Goal: Obtain resource: Obtain resource

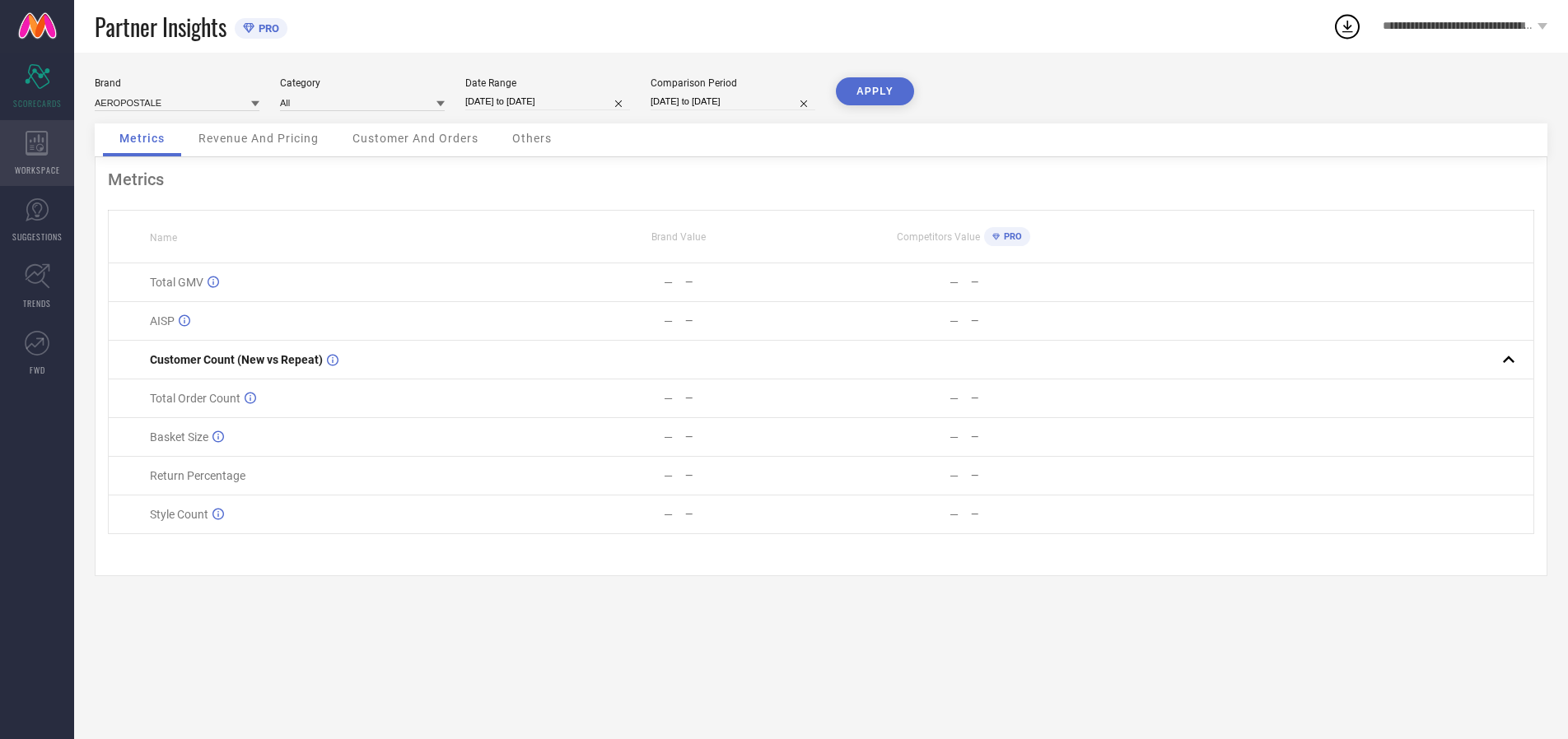
click at [37, 153] on icon at bounding box center [37, 143] width 22 height 25
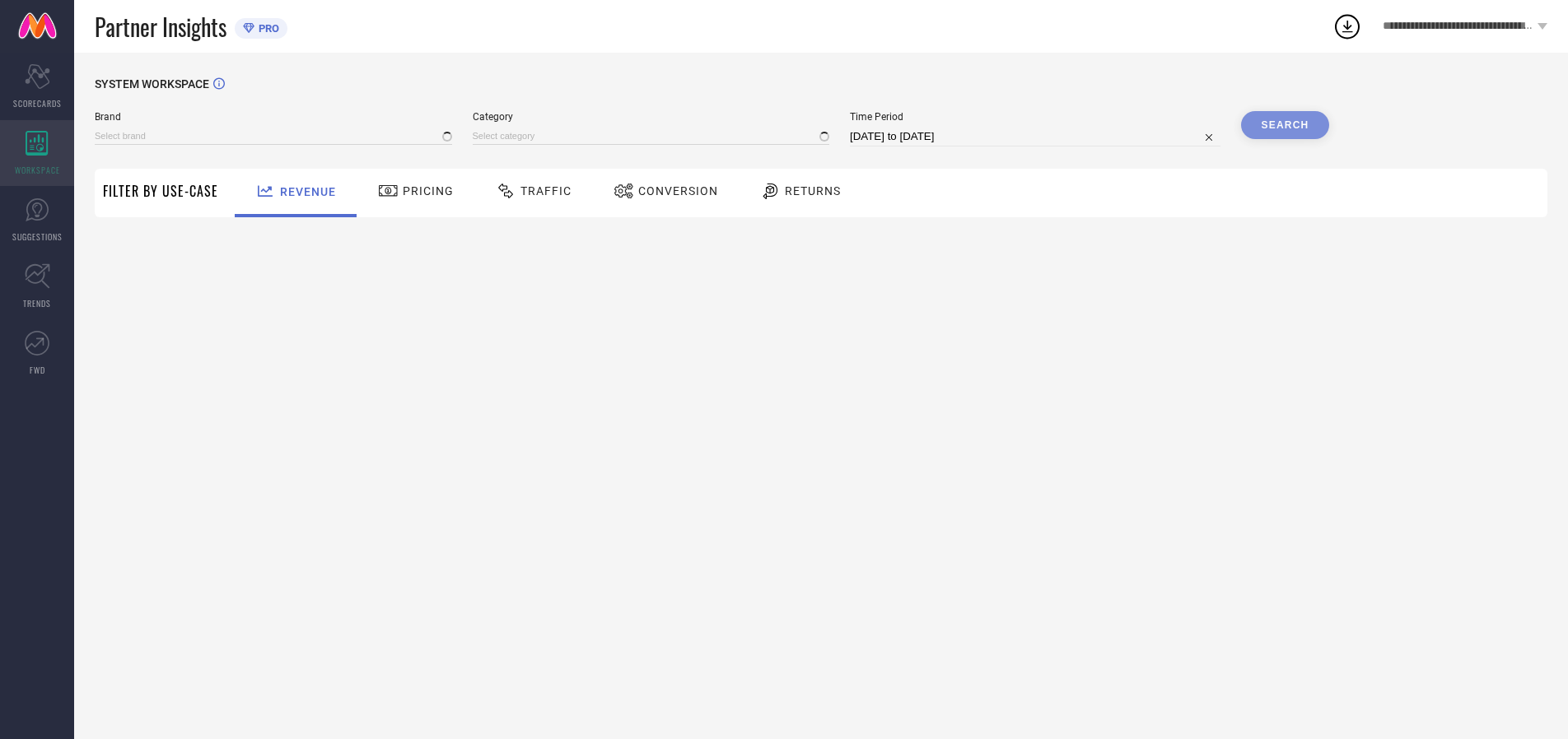
type input "AEROPOSTALE"
type input "All"
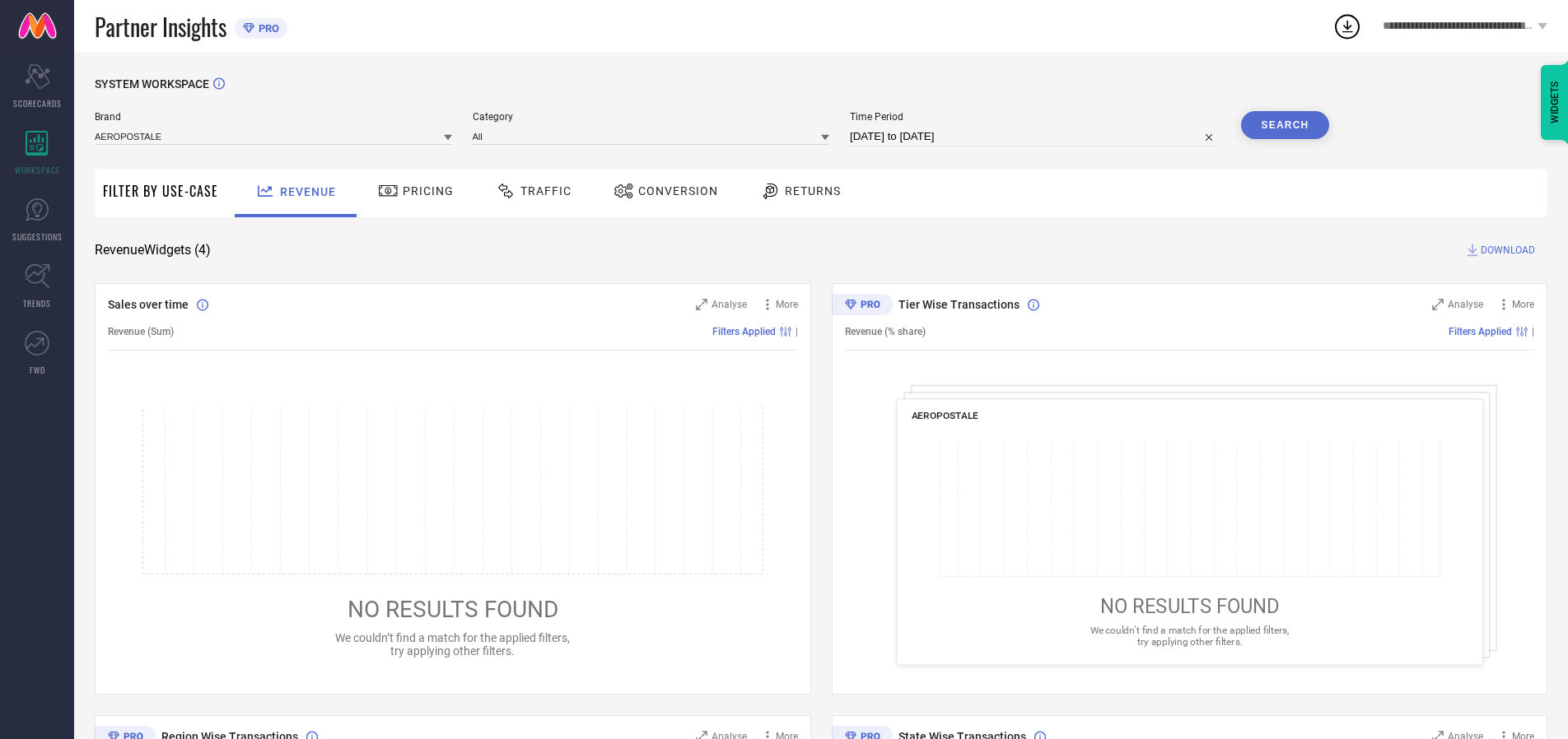
click at [673, 191] on span "Conversion" at bounding box center [678, 191] width 79 height 13
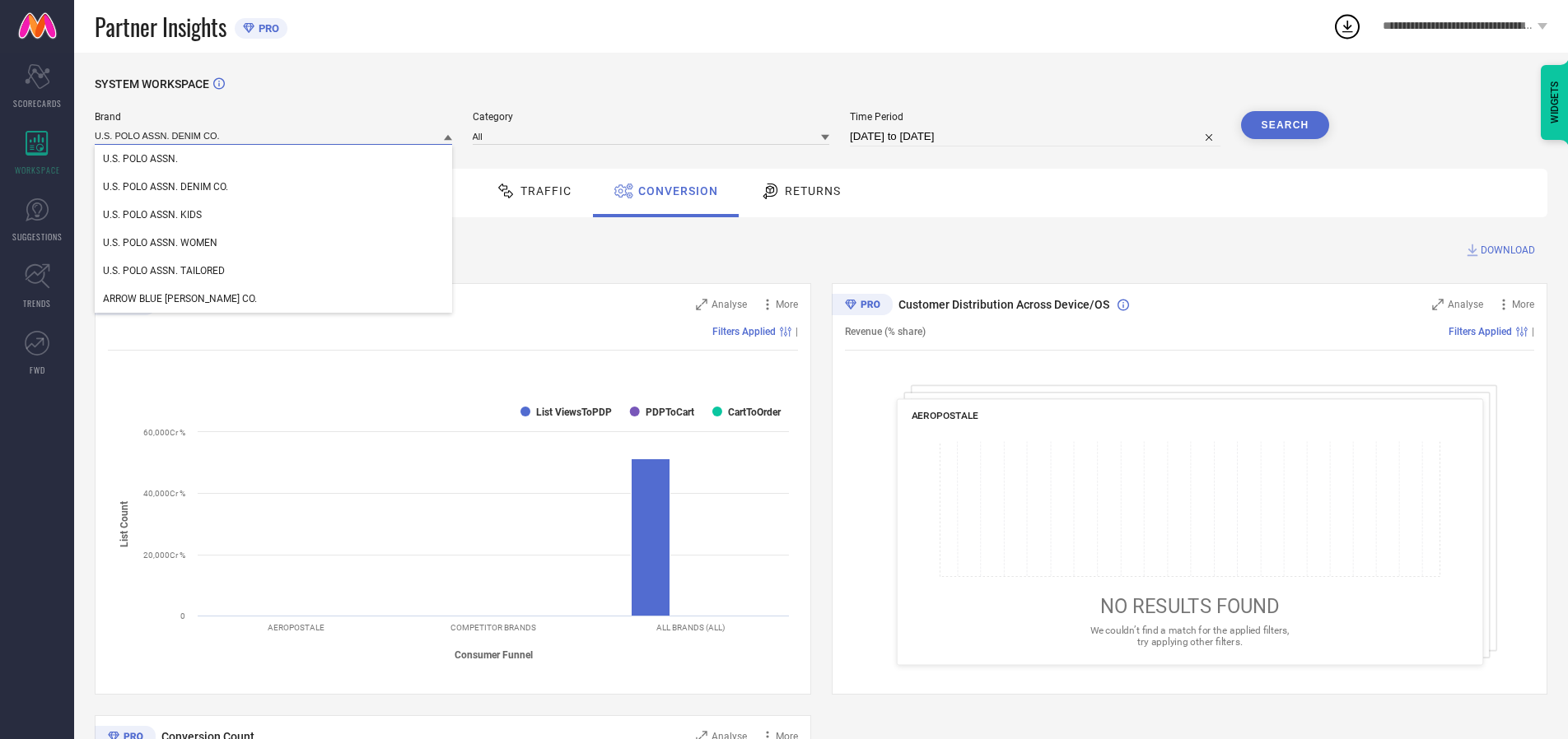
type input "U.S. POLO ASSN. DENIM CO."
click at [165, 188] on span "U.S. POLO ASSN. DENIM CO." at bounding box center [165, 186] width 125 height 12
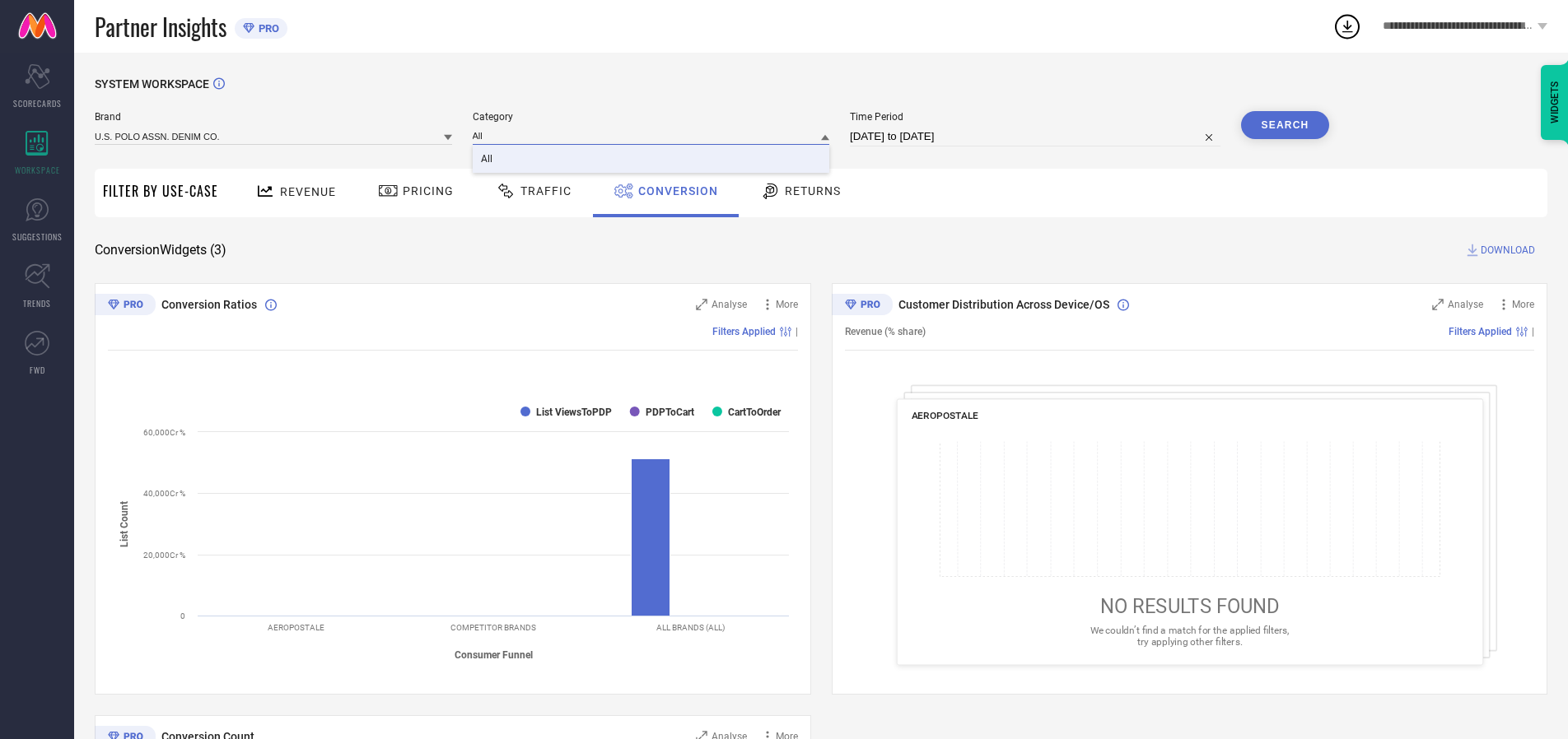
type input "All"
click at [488, 160] on span "All" at bounding box center [486, 159] width 12 height 12
click at [1036, 137] on input "[DATE] to [DATE]" at bounding box center [1035, 137] width 371 height 20
select select "8"
select select "2025"
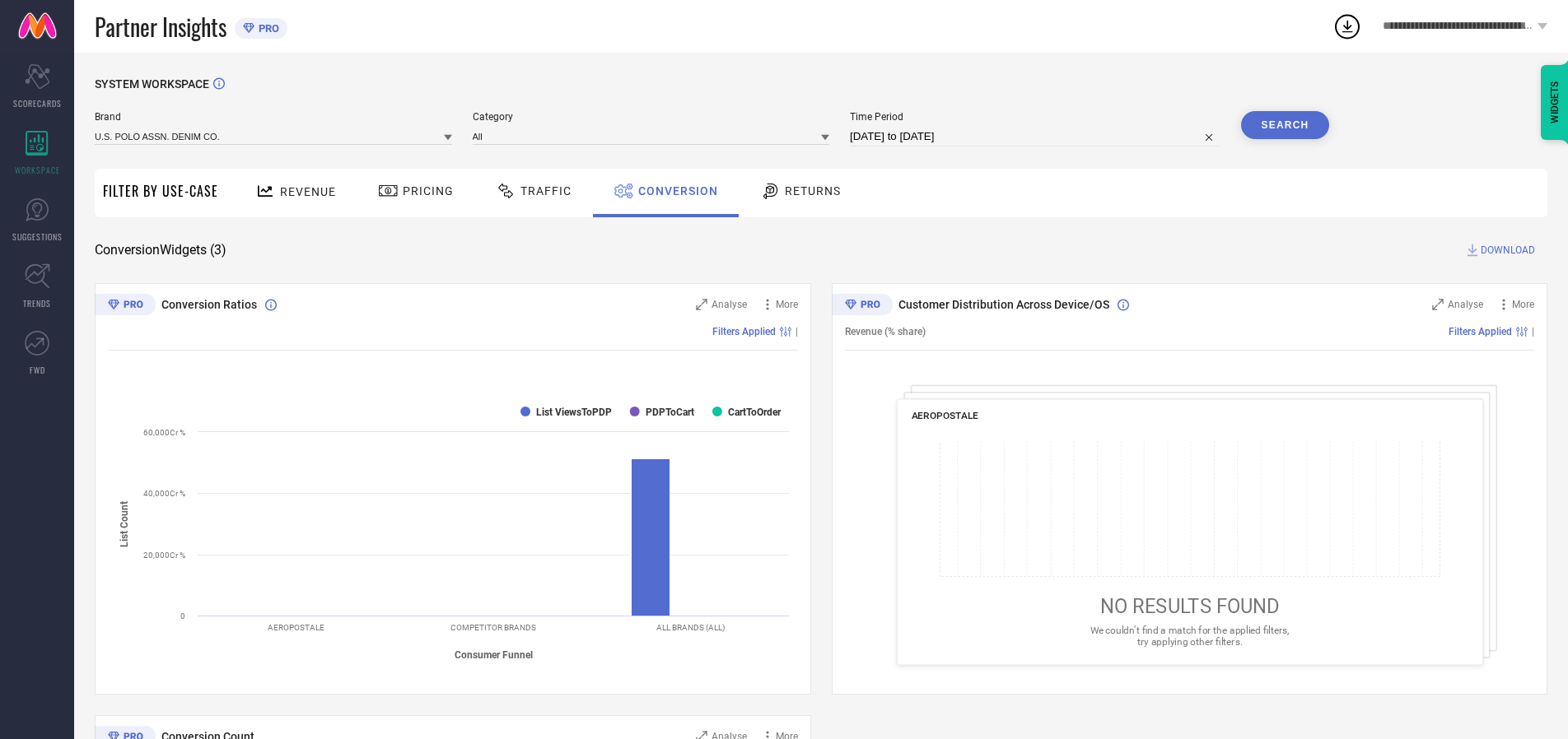
select select "9"
select select "2025"
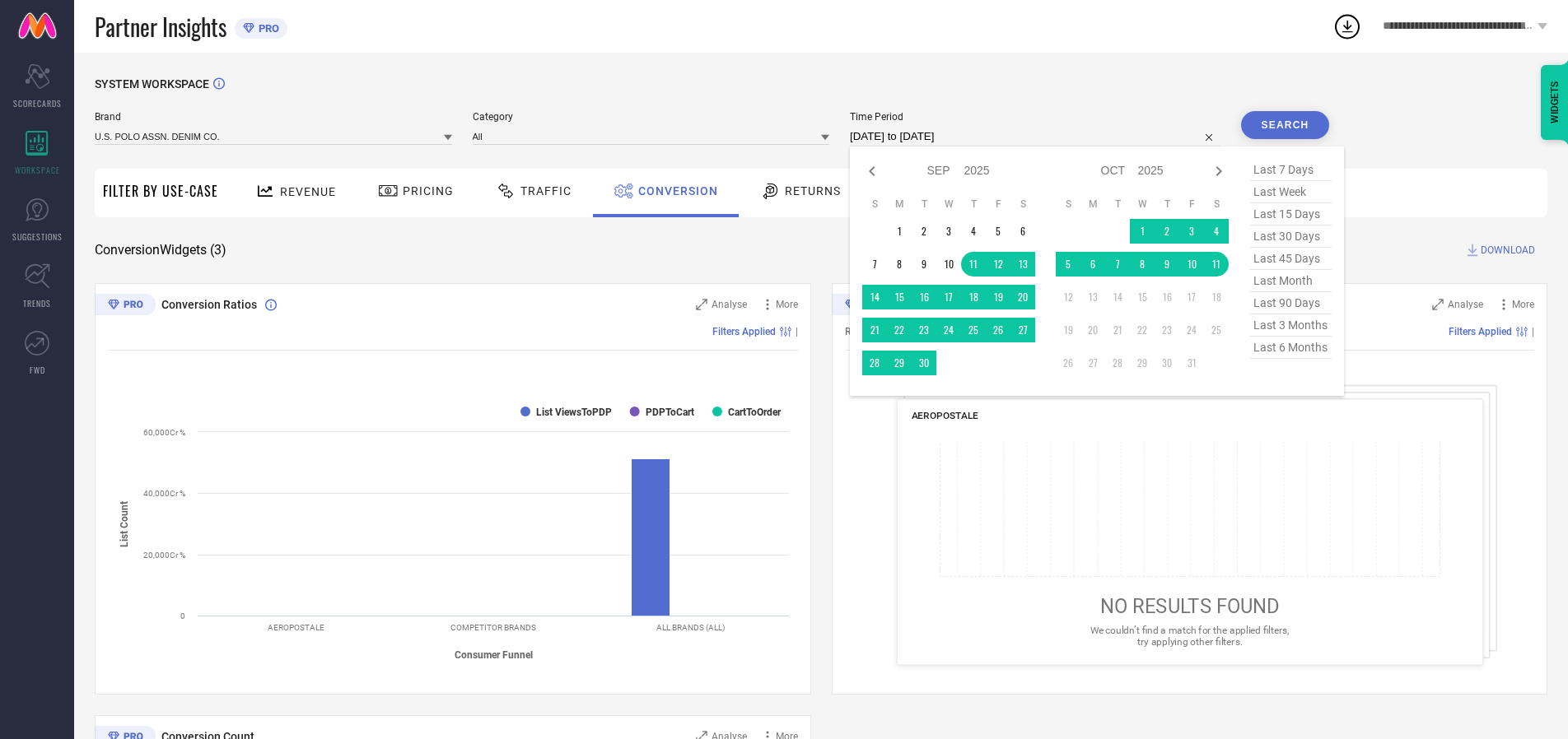
click at [1220, 265] on td "11" at bounding box center [1216, 264] width 25 height 25
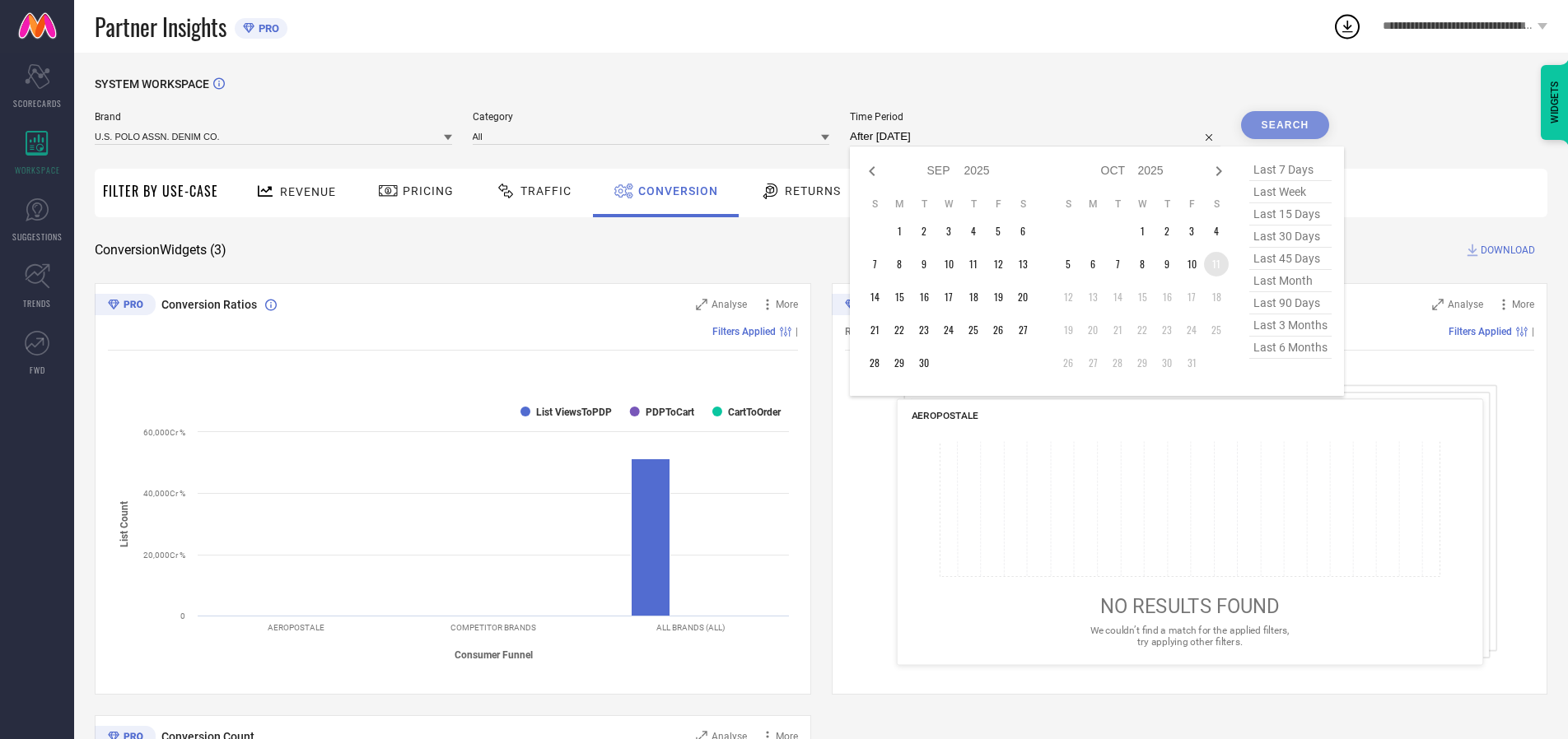
type input "[DATE] to [DATE]"
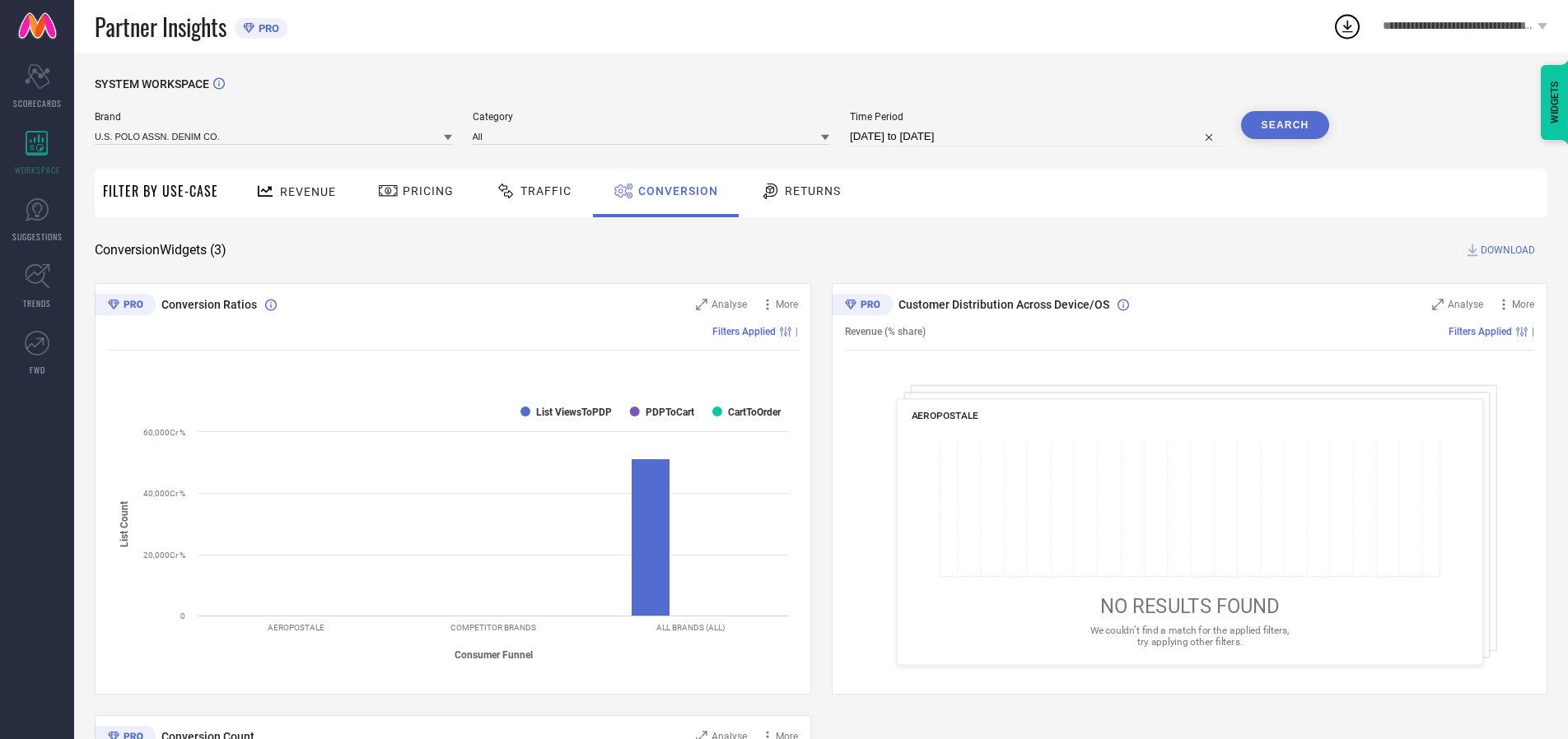
click at [1285, 125] on button "Search" at bounding box center [1285, 125] width 89 height 28
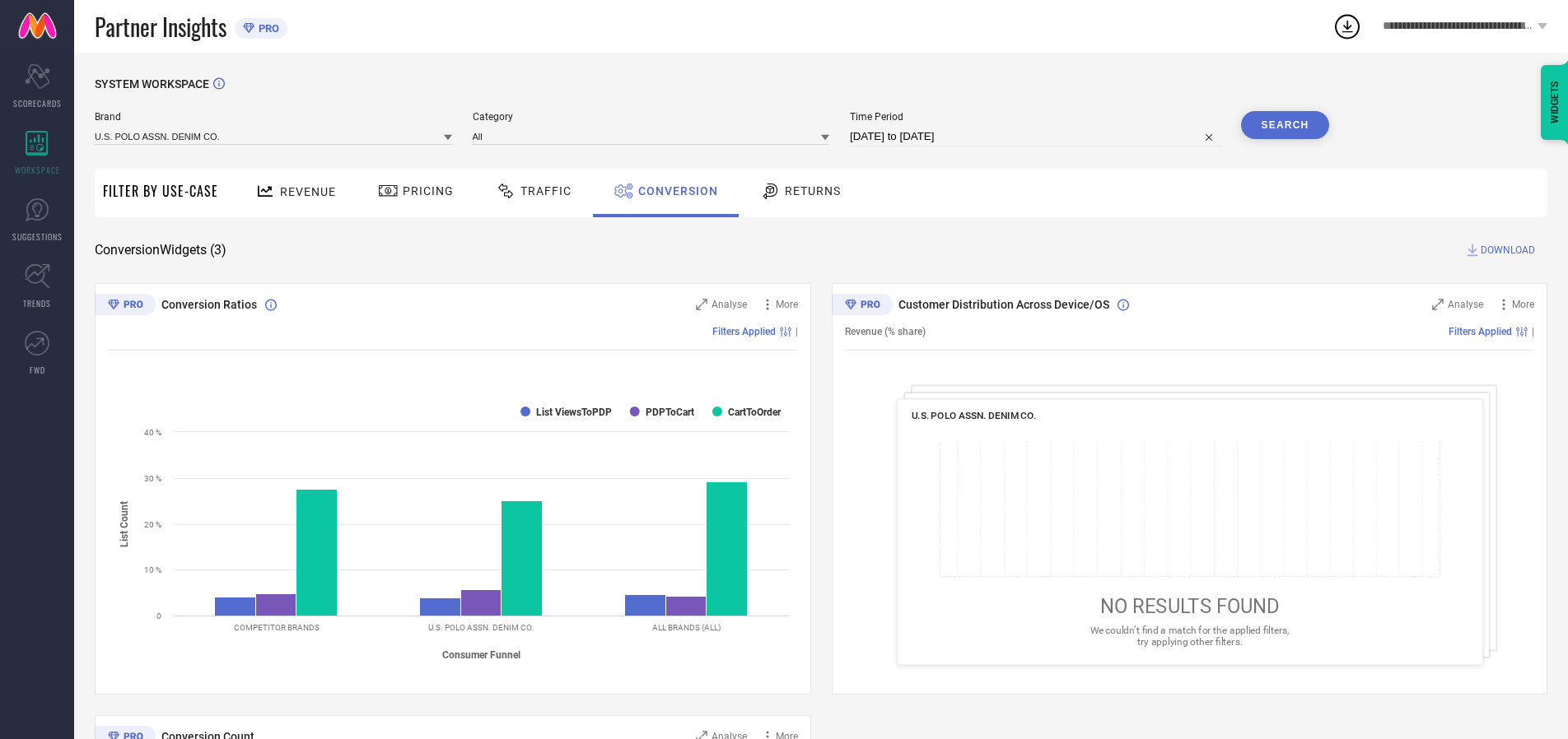
click at [1508, 250] on span "DOWNLOAD" at bounding box center [1508, 250] width 54 height 16
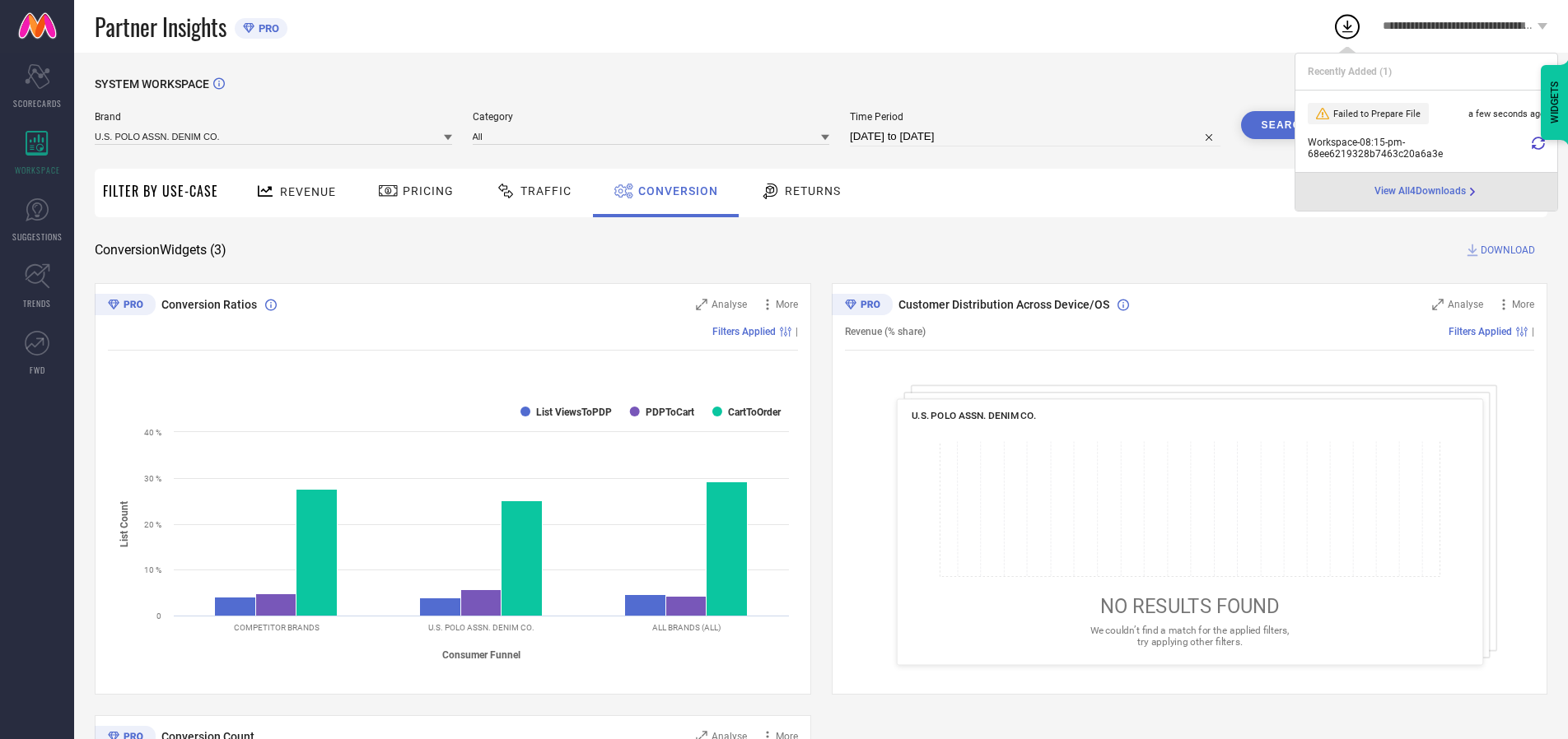
click at [673, 191] on span "Conversion" at bounding box center [678, 191] width 79 height 13
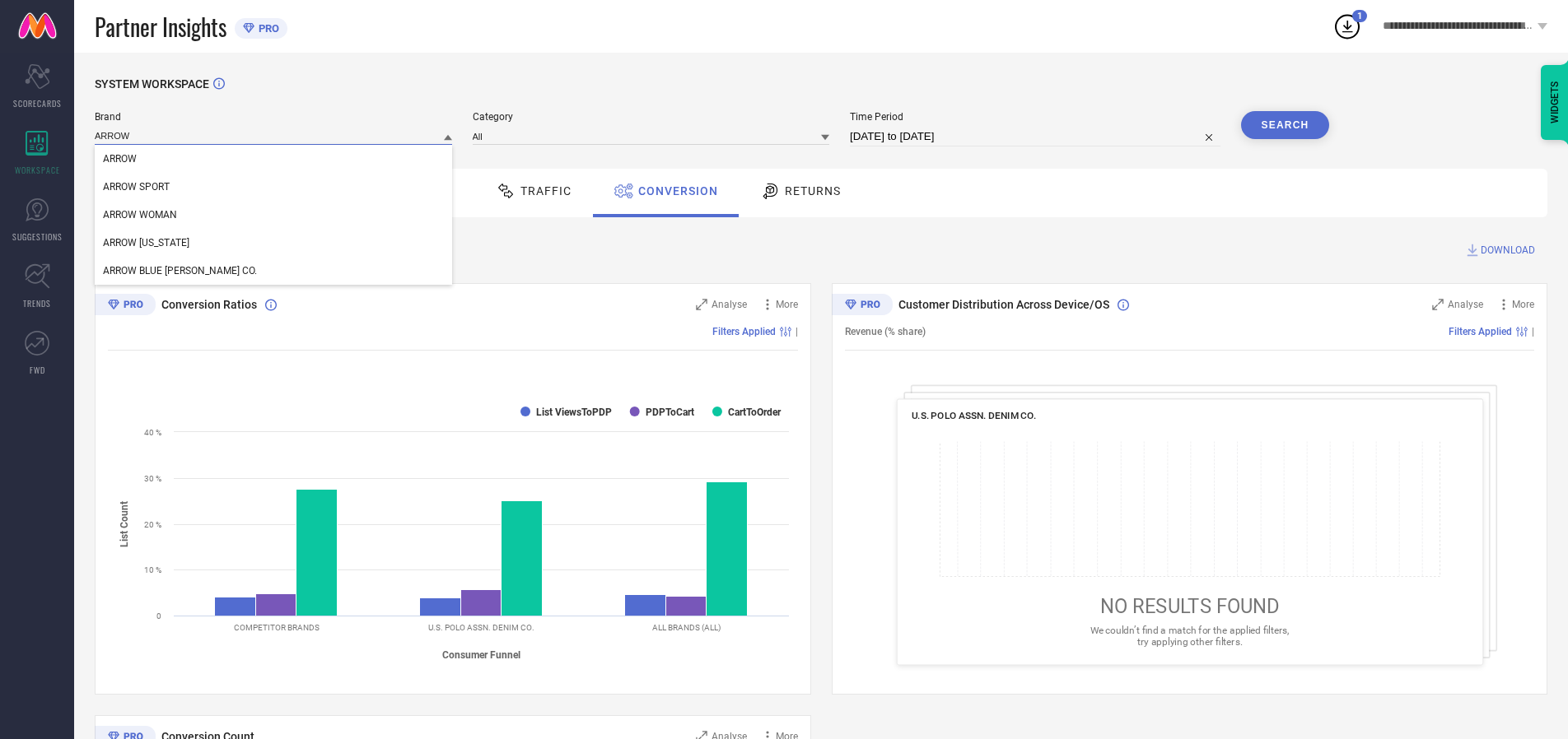
type input "ARROW"
click at [120, 160] on span "ARROW" at bounding box center [120, 159] width 34 height 12
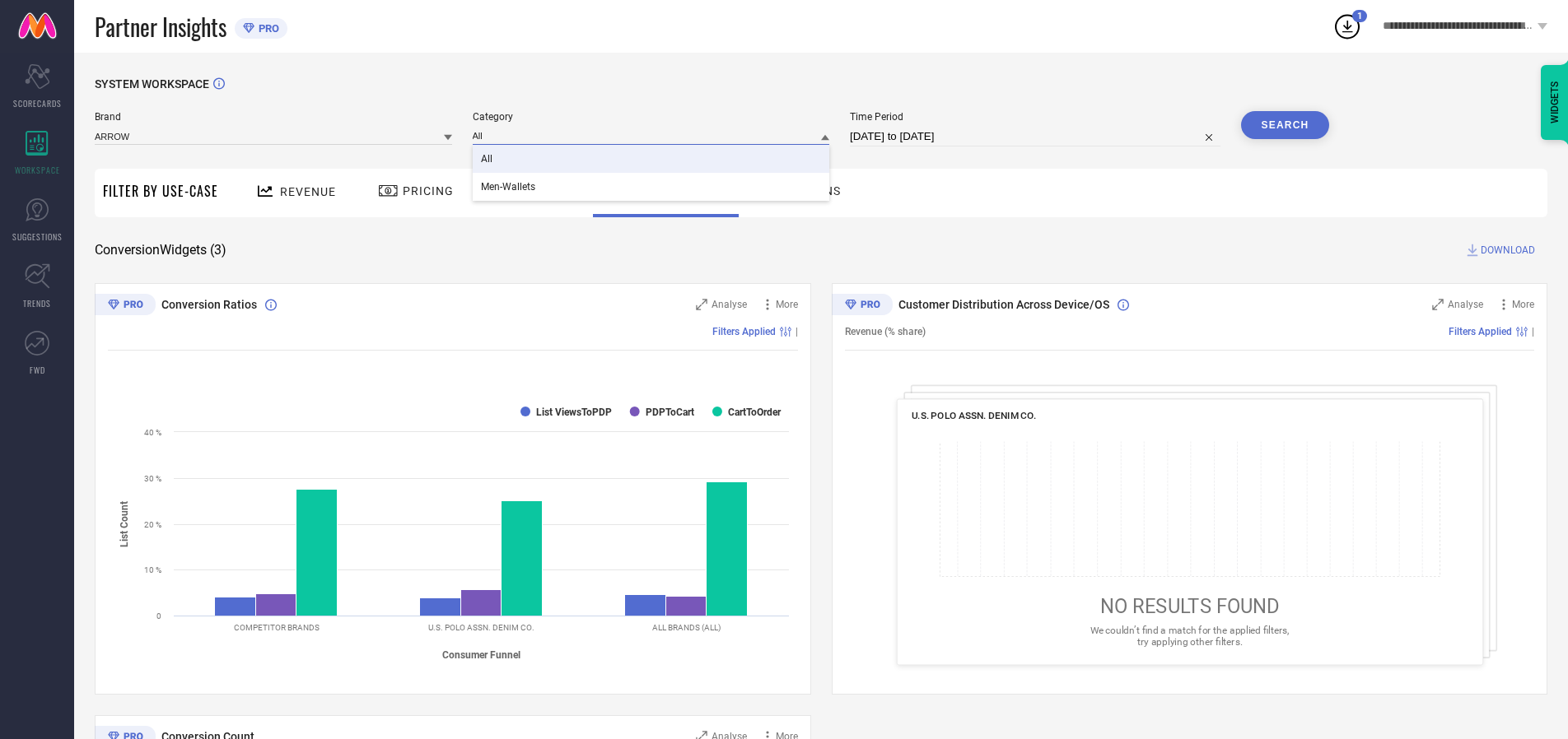
type input "All"
click at [488, 160] on span "All" at bounding box center [486, 159] width 12 height 12
click at [1285, 125] on button "Search" at bounding box center [1285, 125] width 89 height 28
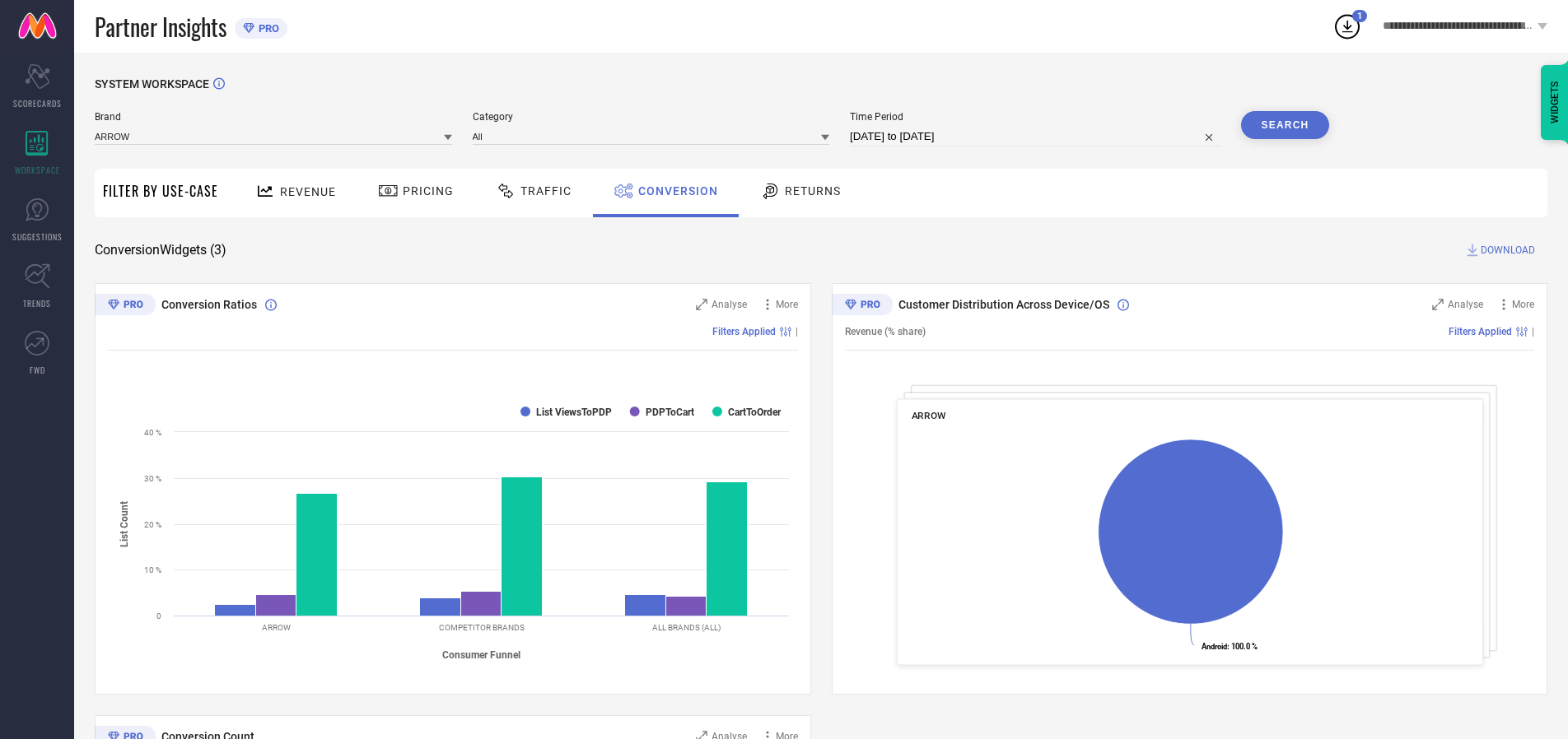
click at [1508, 250] on span "DOWNLOAD" at bounding box center [1508, 250] width 54 height 16
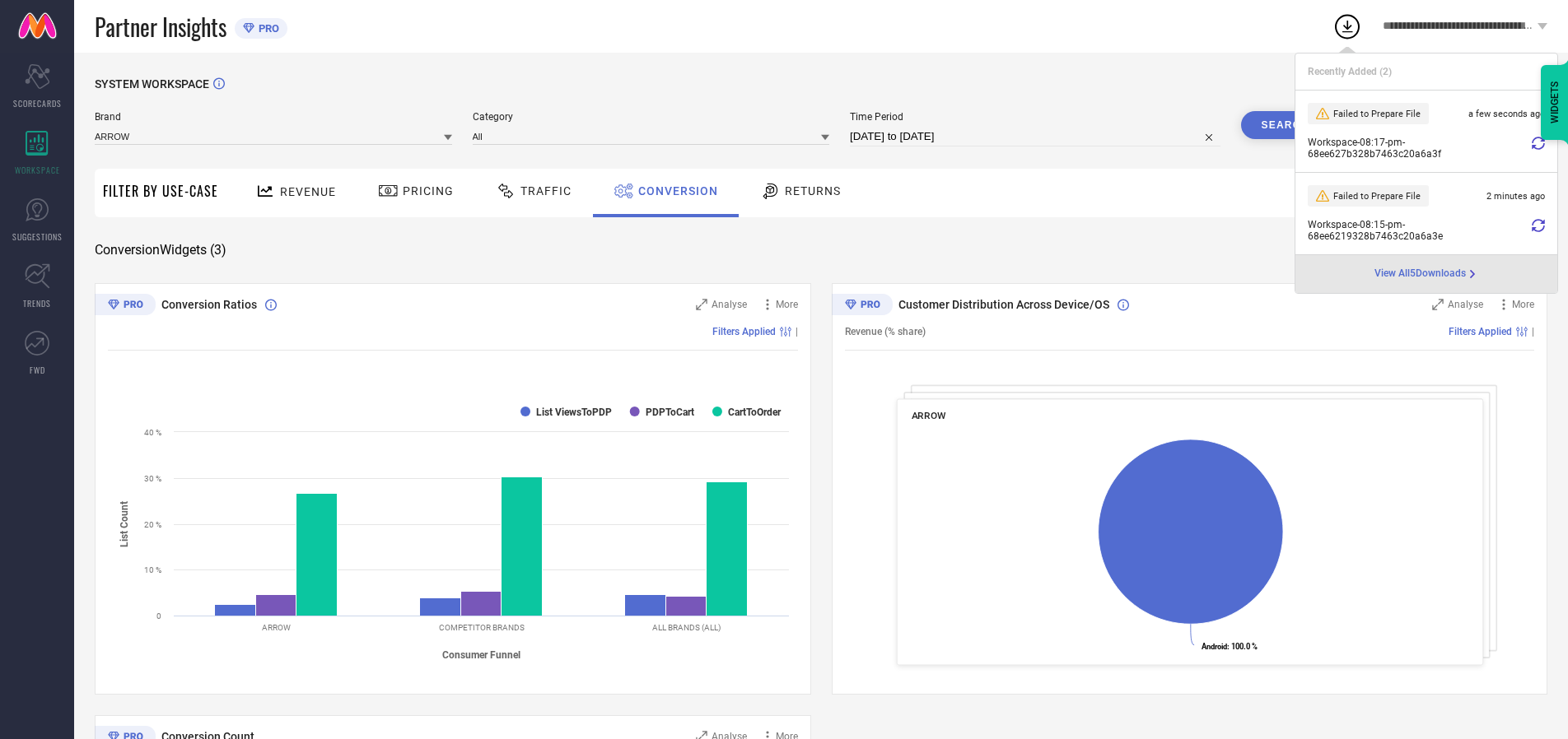
click at [673, 191] on span "Conversion" at bounding box center [678, 191] width 79 height 13
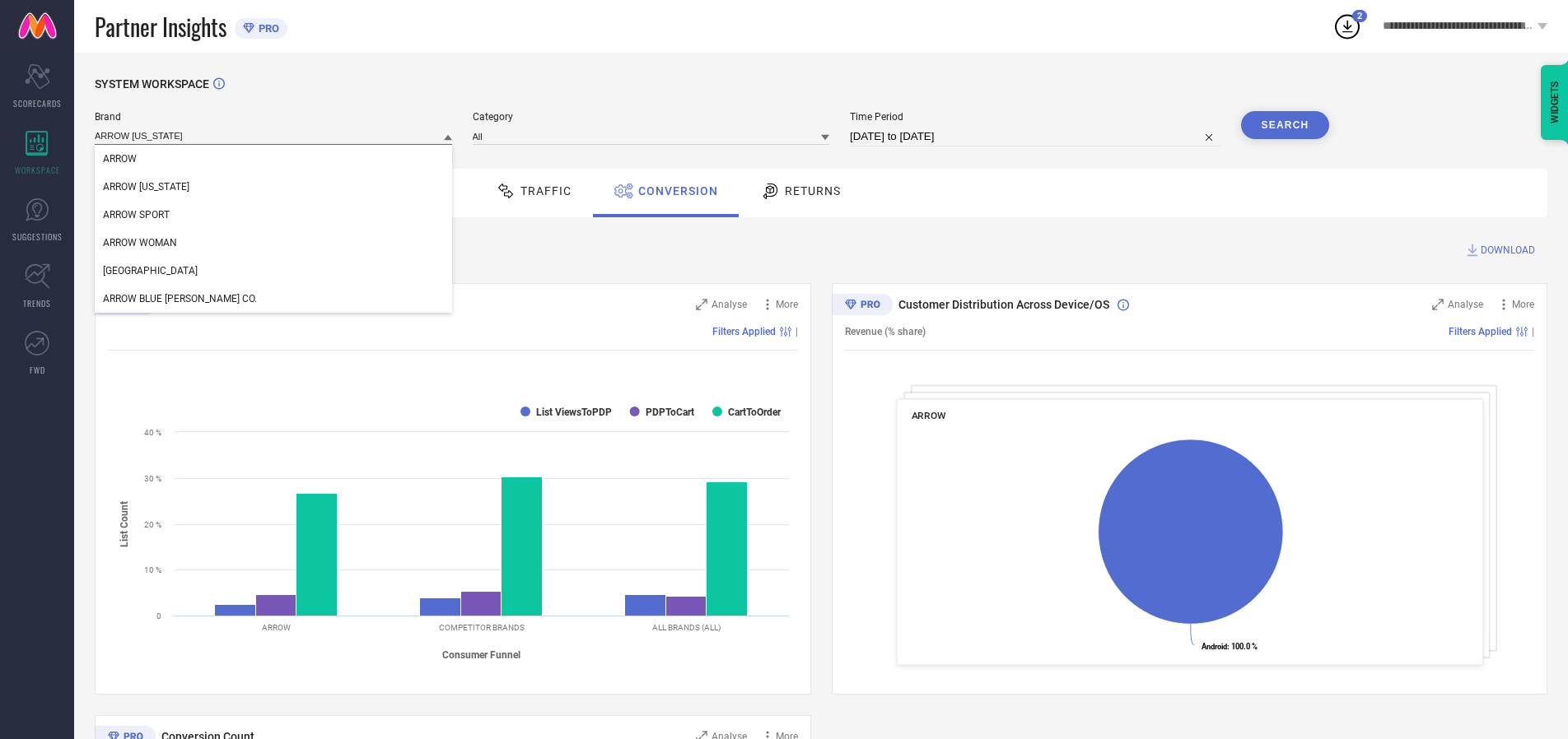
type input "ARROW [US_STATE]"
click at [145, 188] on span "ARROW [US_STATE]" at bounding box center [146, 186] width 87 height 12
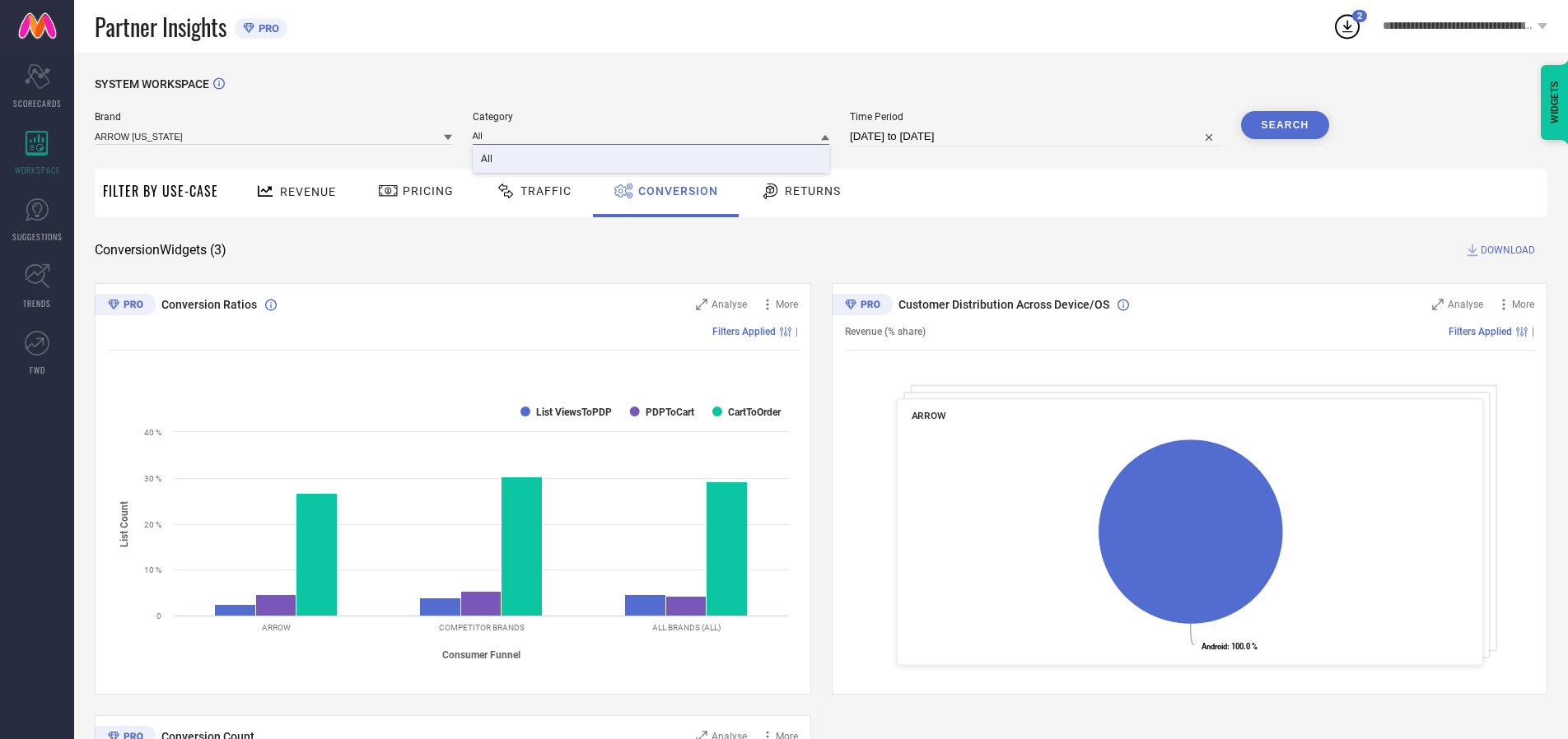
type input "All"
click at [488, 160] on span "All" at bounding box center [486, 159] width 12 height 12
click at [1285, 125] on button "Search" at bounding box center [1285, 125] width 89 height 28
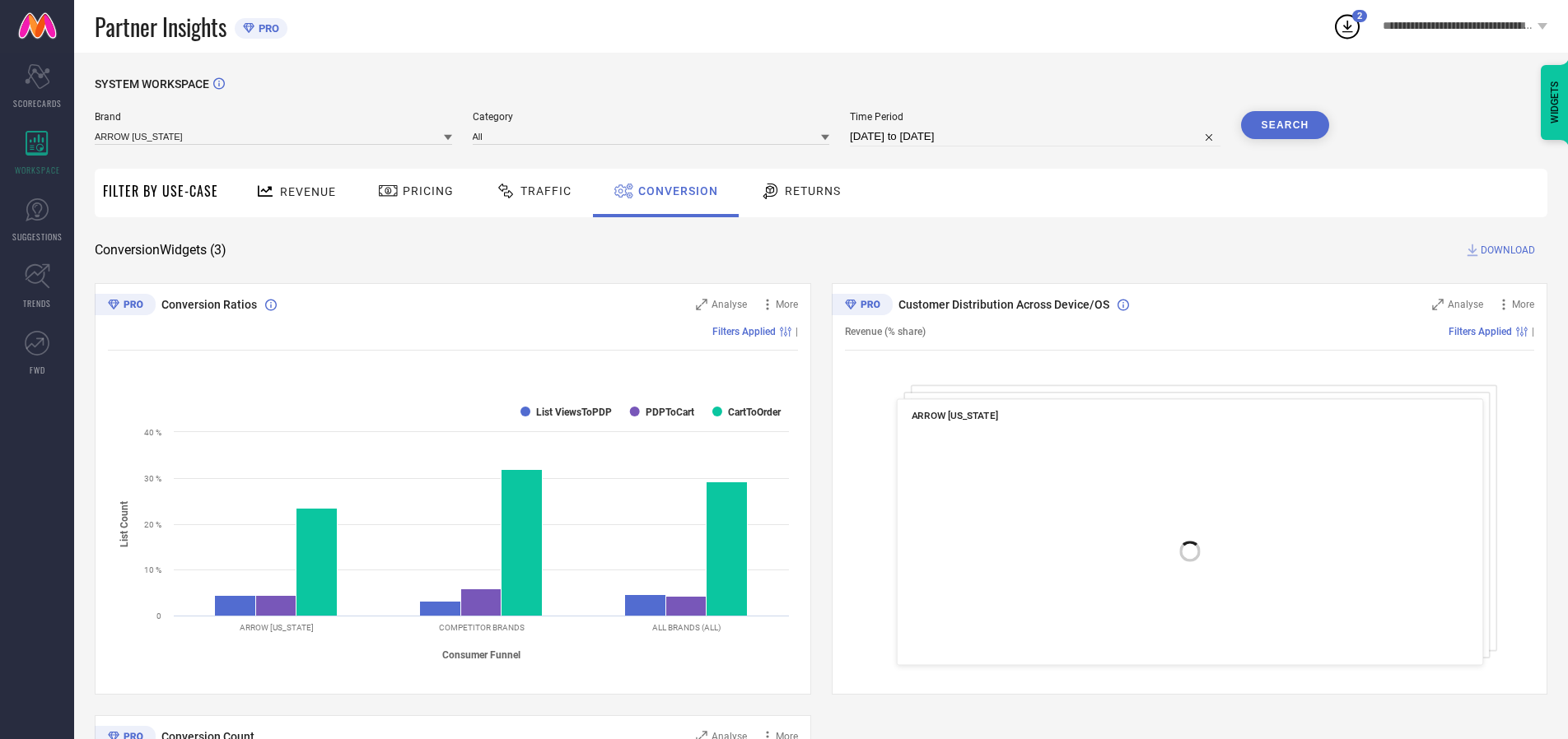
click at [1508, 250] on span "DOWNLOAD" at bounding box center [1508, 250] width 54 height 16
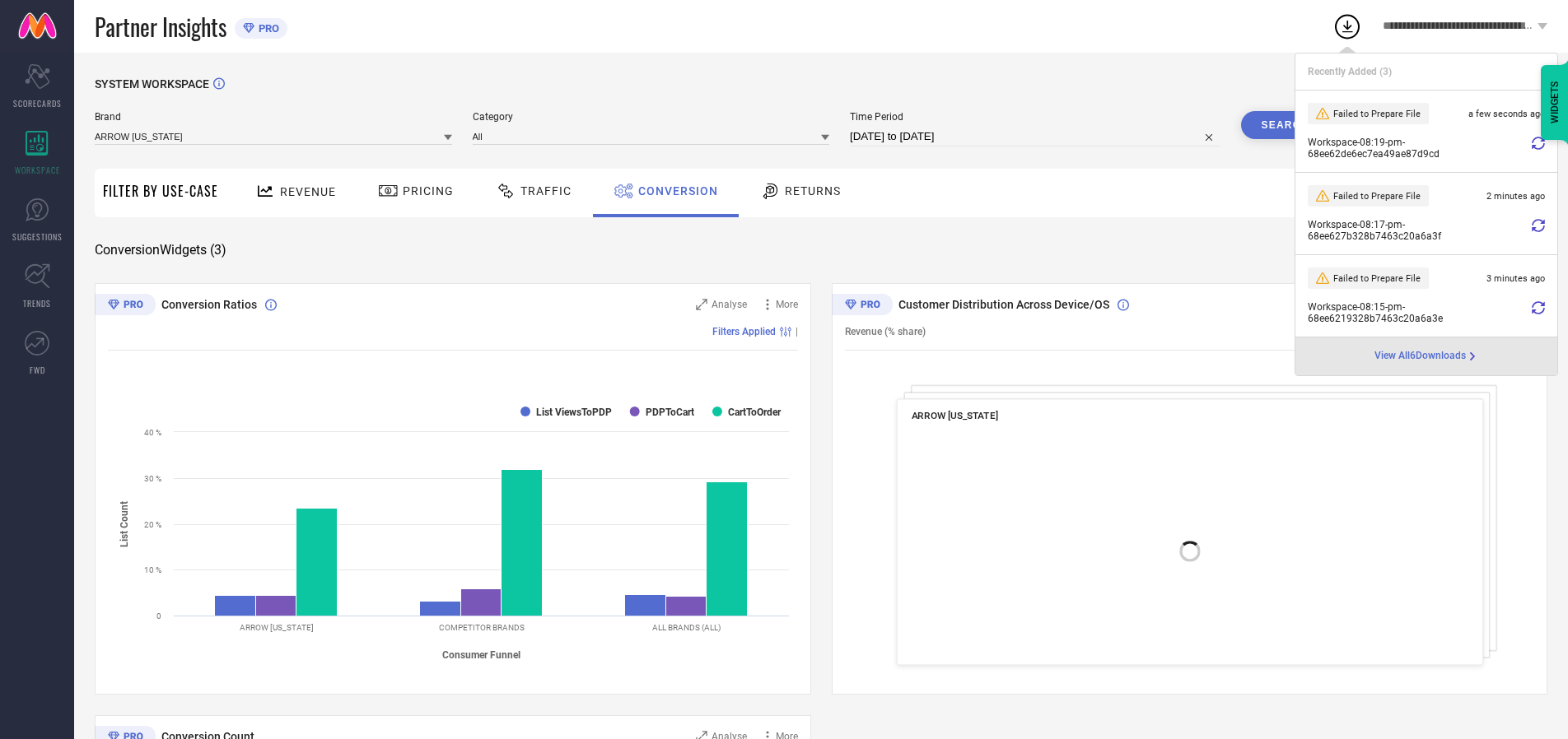
click at [673, 191] on span "Conversion" at bounding box center [678, 191] width 79 height 13
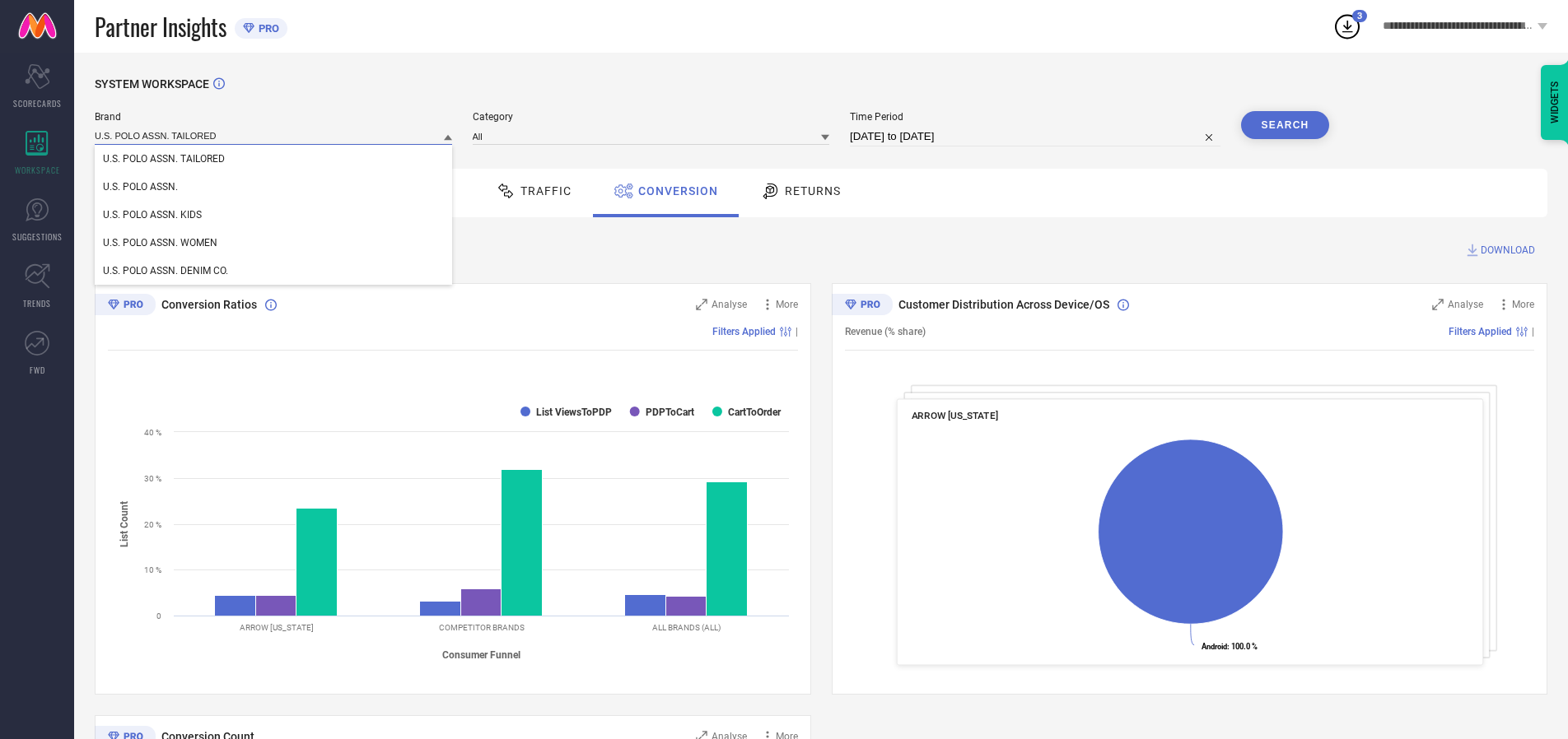
type input "U.S. POLO ASSN. TAILORED"
click at [164, 160] on span "U.S. POLO ASSN. TAILORED" at bounding box center [164, 159] width 122 height 12
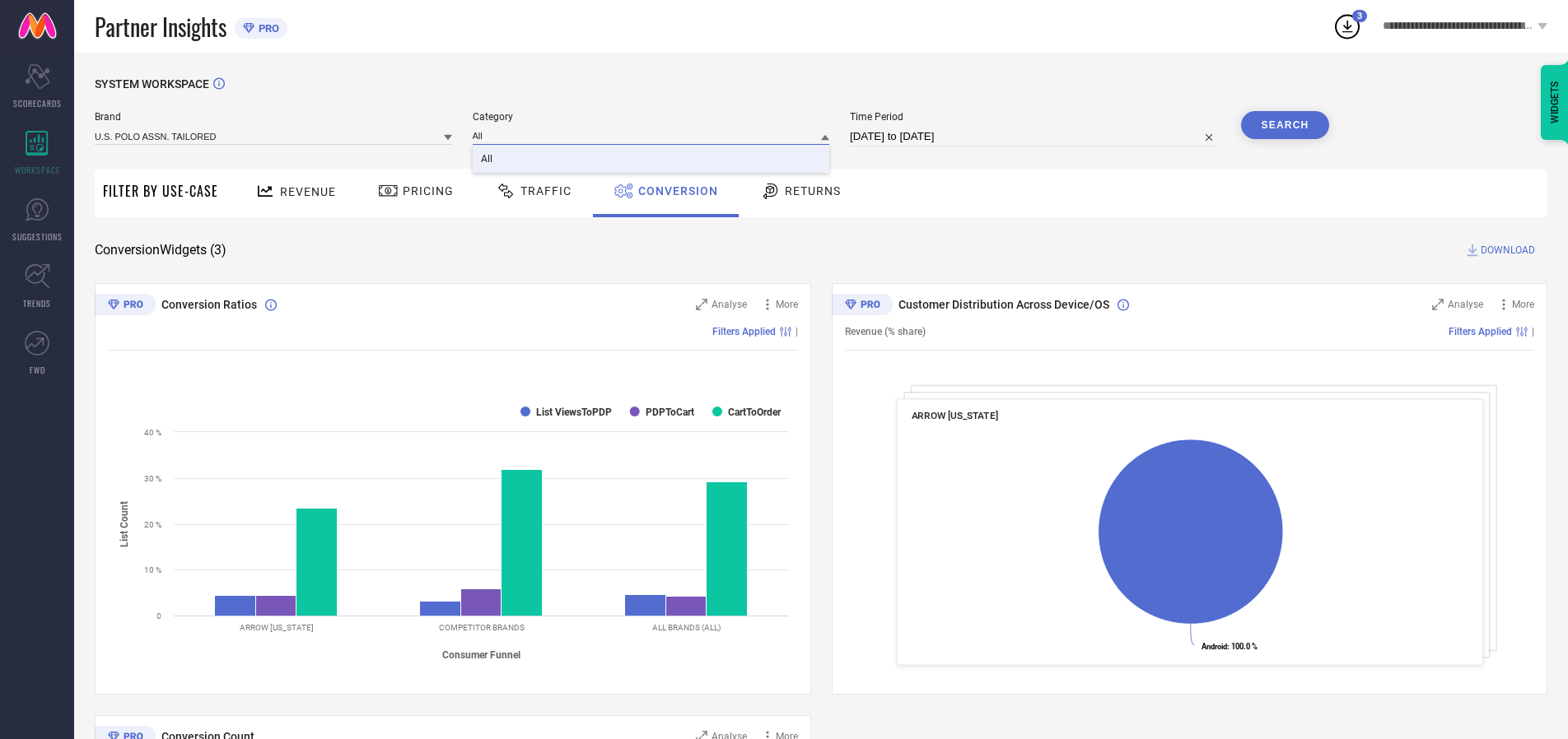
type input "All"
click at [488, 160] on span "All" at bounding box center [486, 159] width 12 height 12
click at [1285, 125] on button "Search" at bounding box center [1285, 125] width 89 height 28
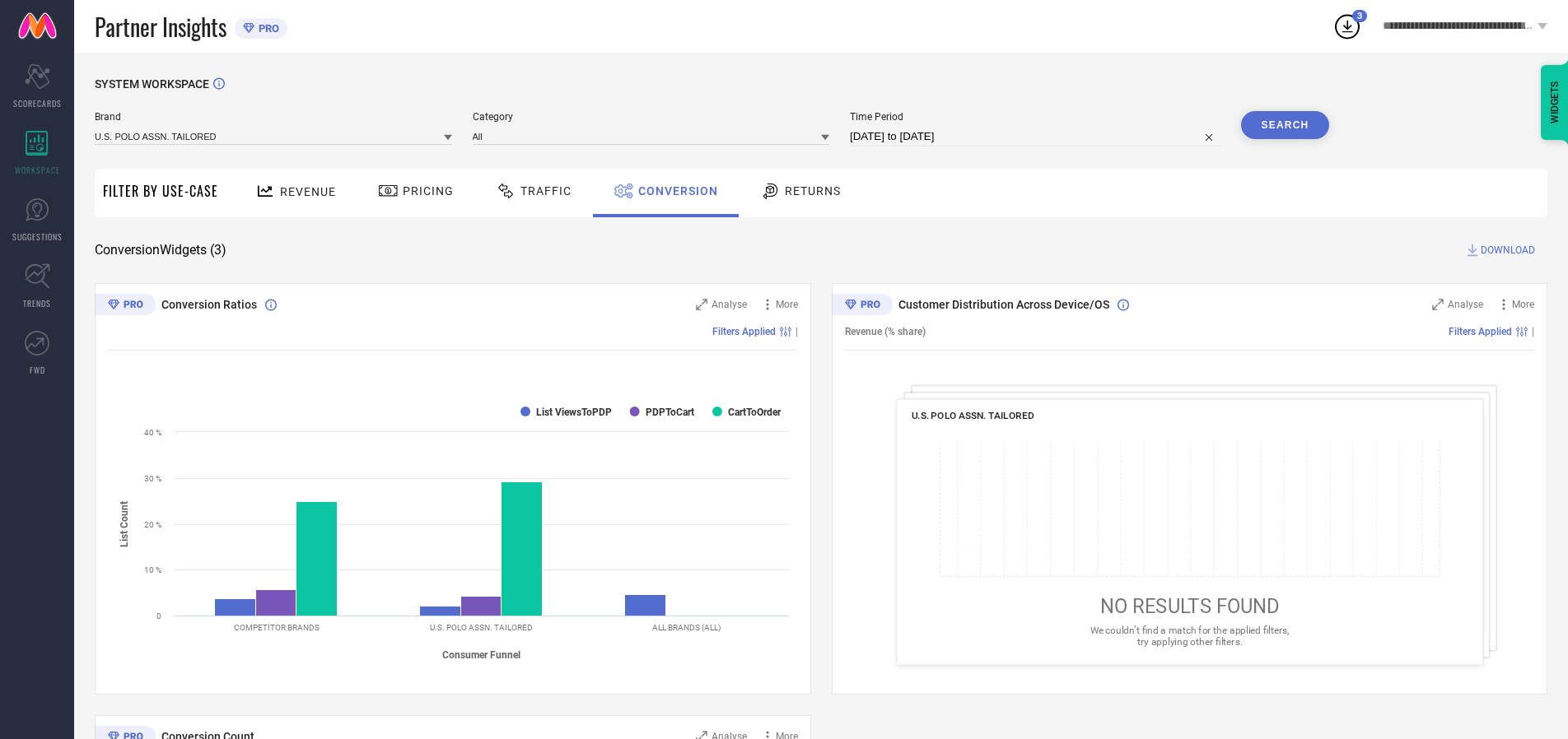
click at [1508, 250] on span "DOWNLOAD" at bounding box center [1508, 250] width 54 height 16
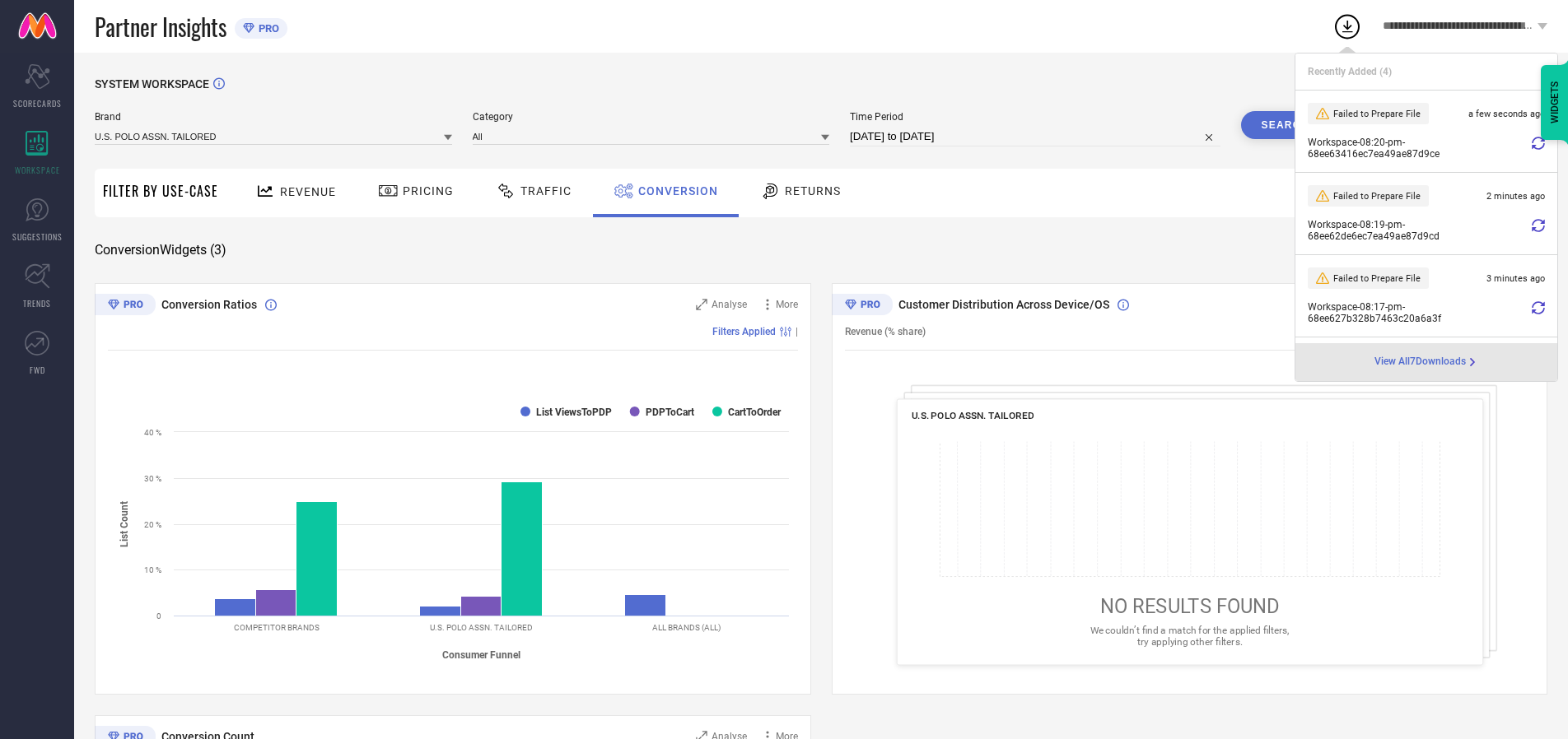
click at [673, 191] on span "Conversion" at bounding box center [678, 191] width 79 height 13
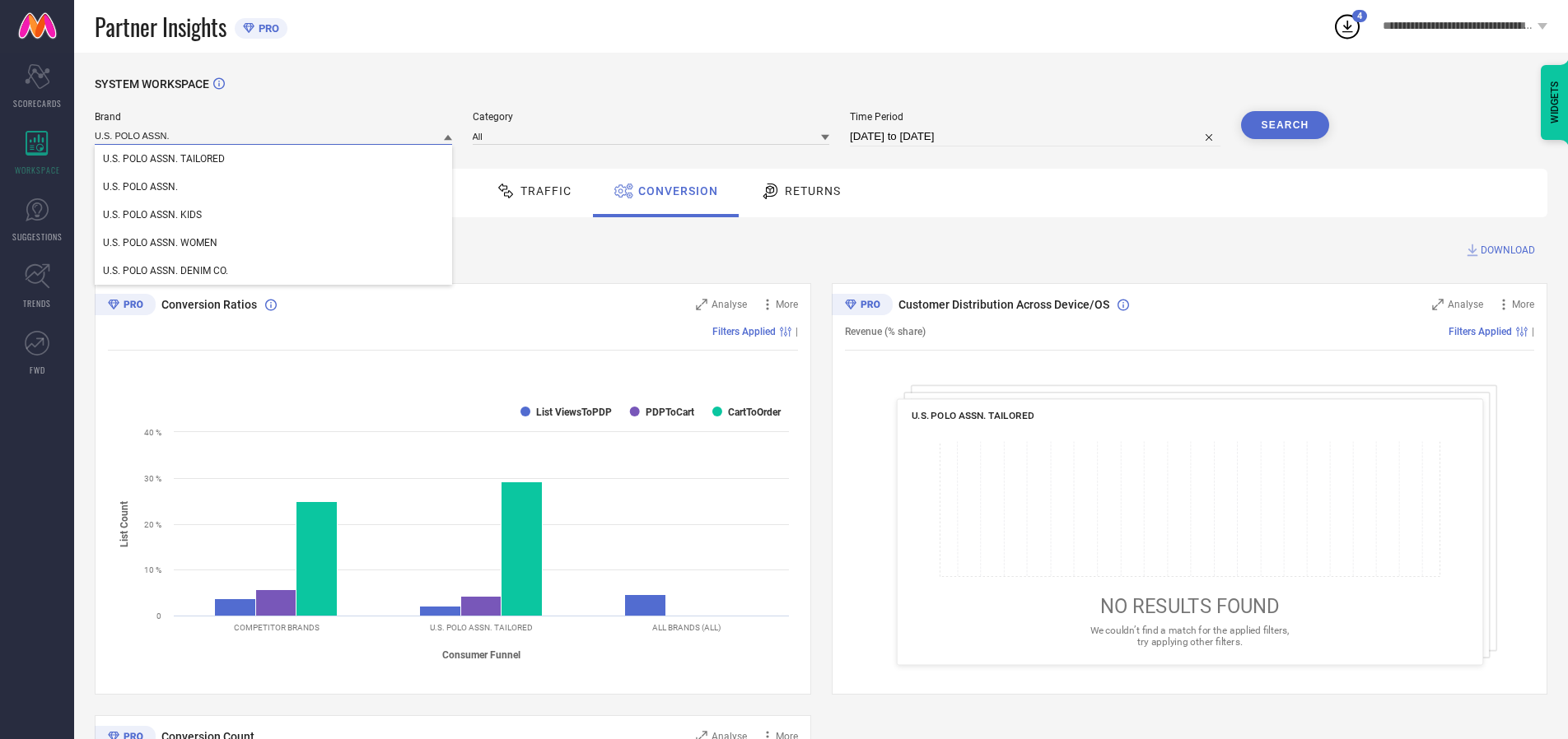
type input "U.S. POLO ASSN."
click at [140, 188] on span "U.S. POLO ASSN." at bounding box center [141, 186] width 75 height 12
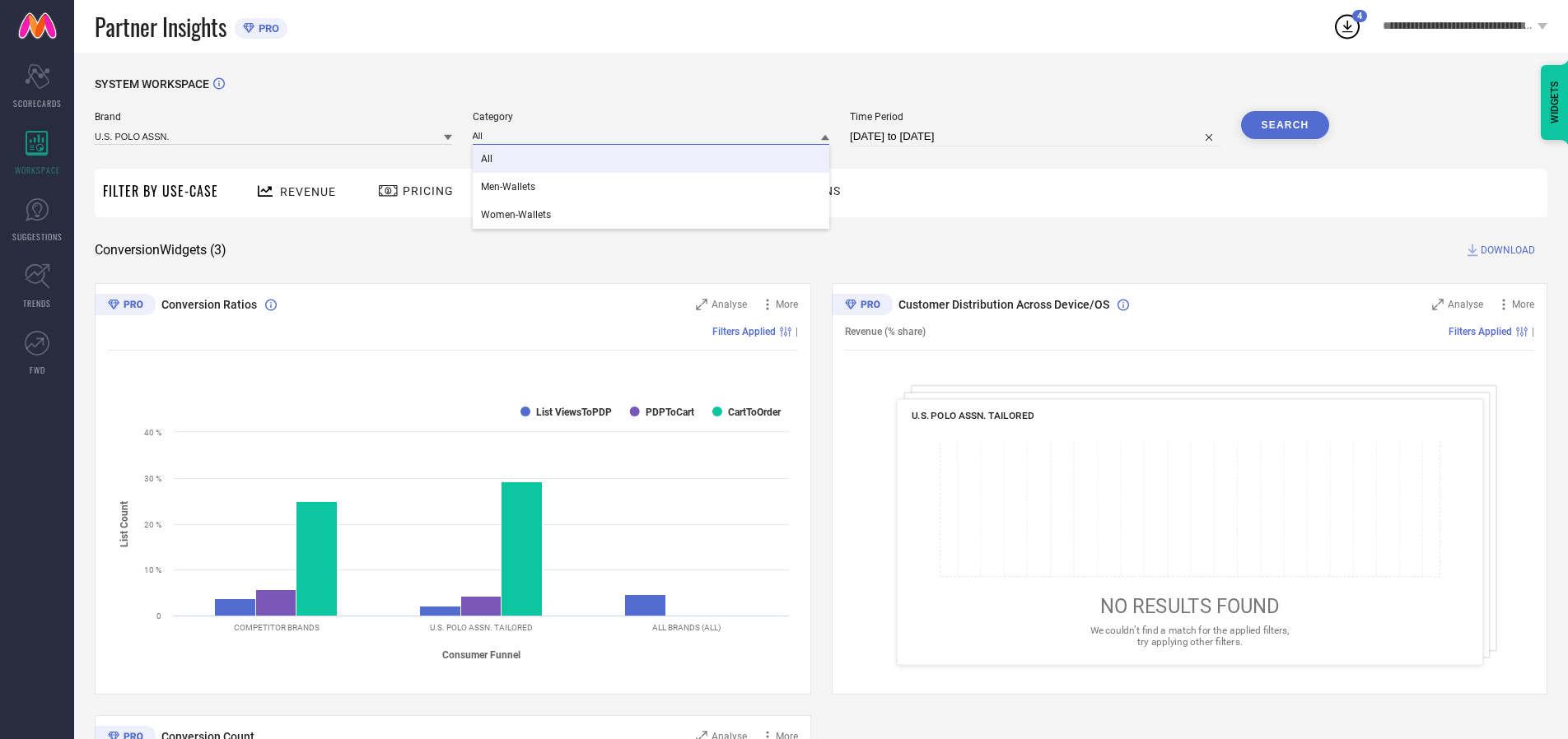
type input "All"
click at [488, 160] on span "All" at bounding box center [486, 159] width 12 height 12
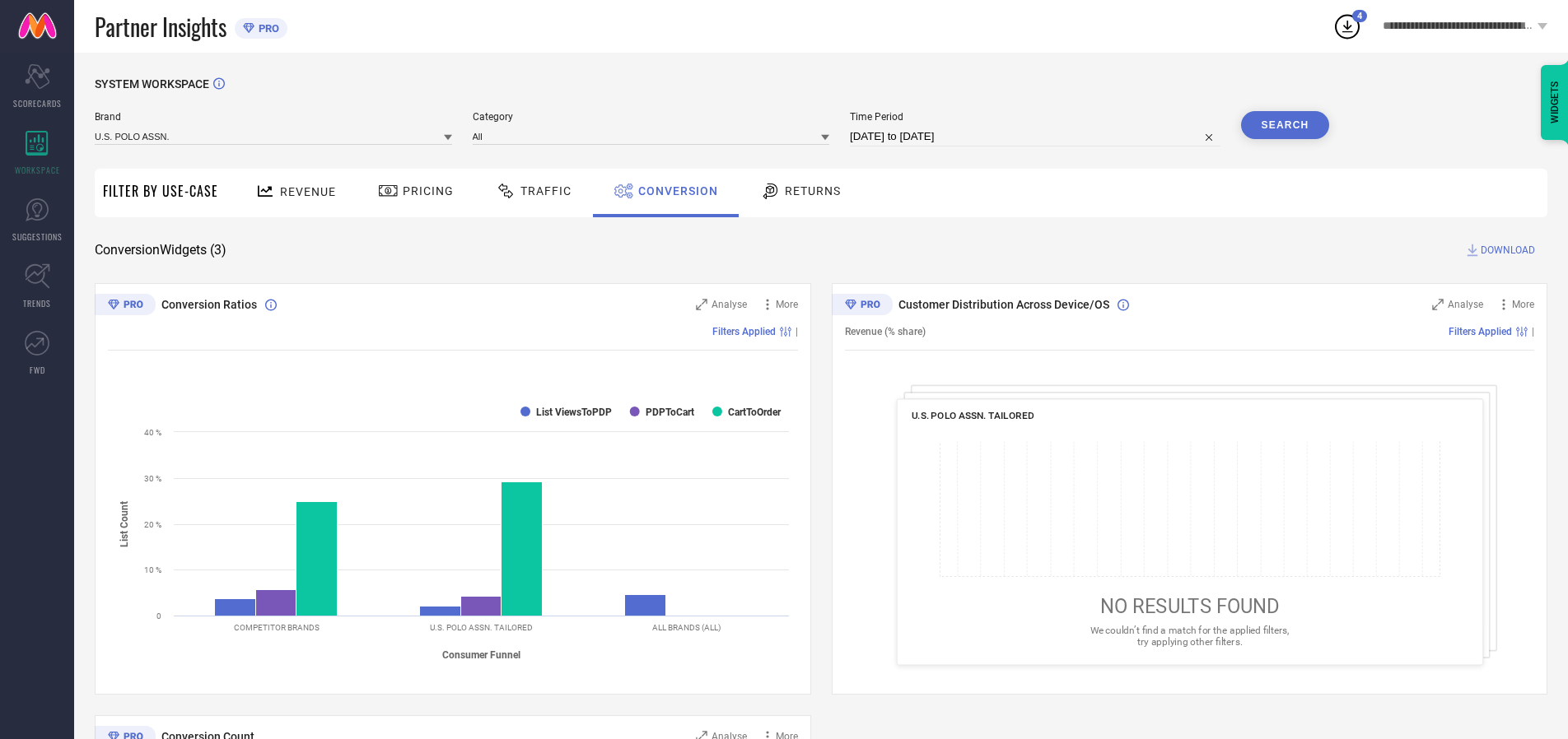
click at [1285, 125] on button "Search" at bounding box center [1285, 125] width 89 height 28
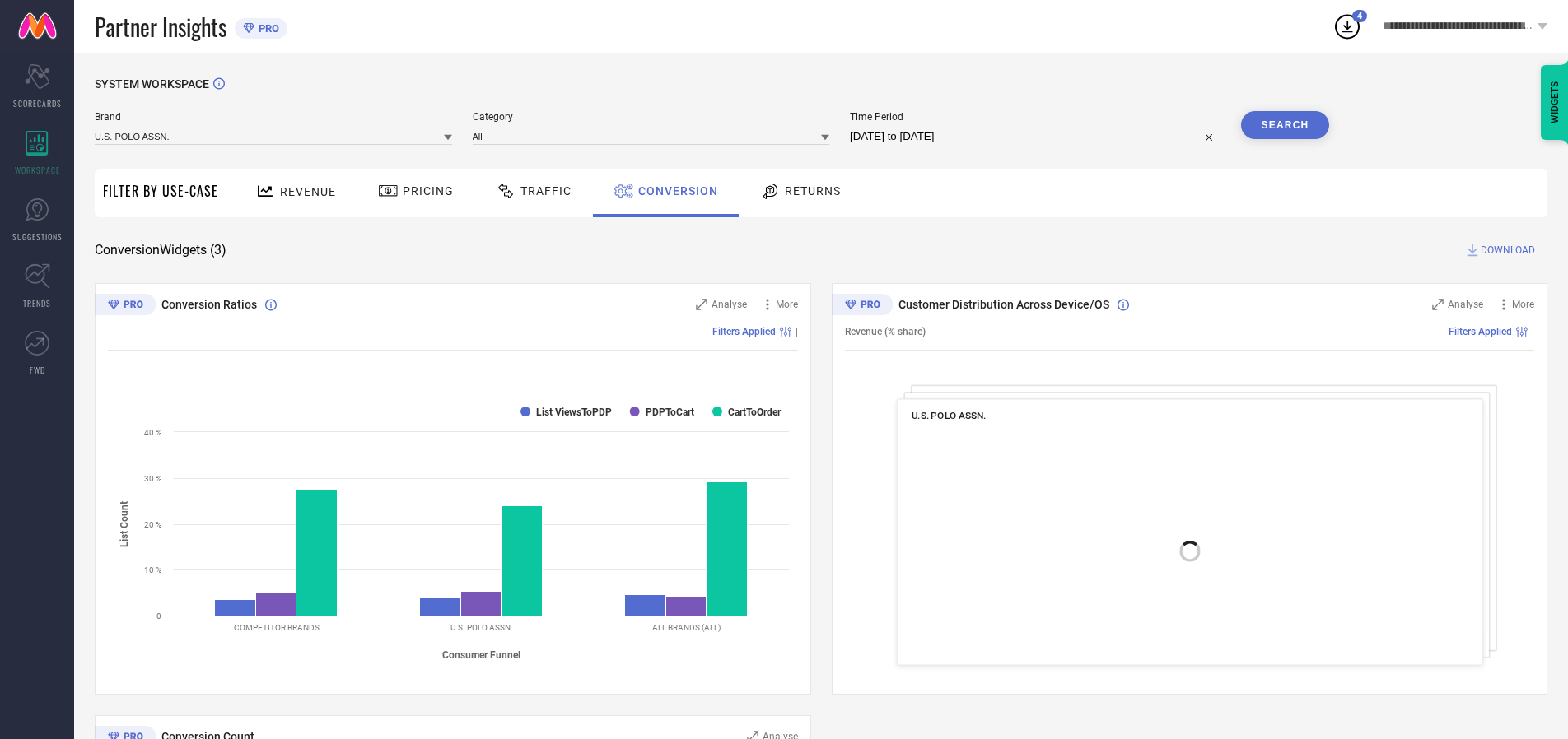
click at [1508, 250] on span "DOWNLOAD" at bounding box center [1508, 250] width 54 height 16
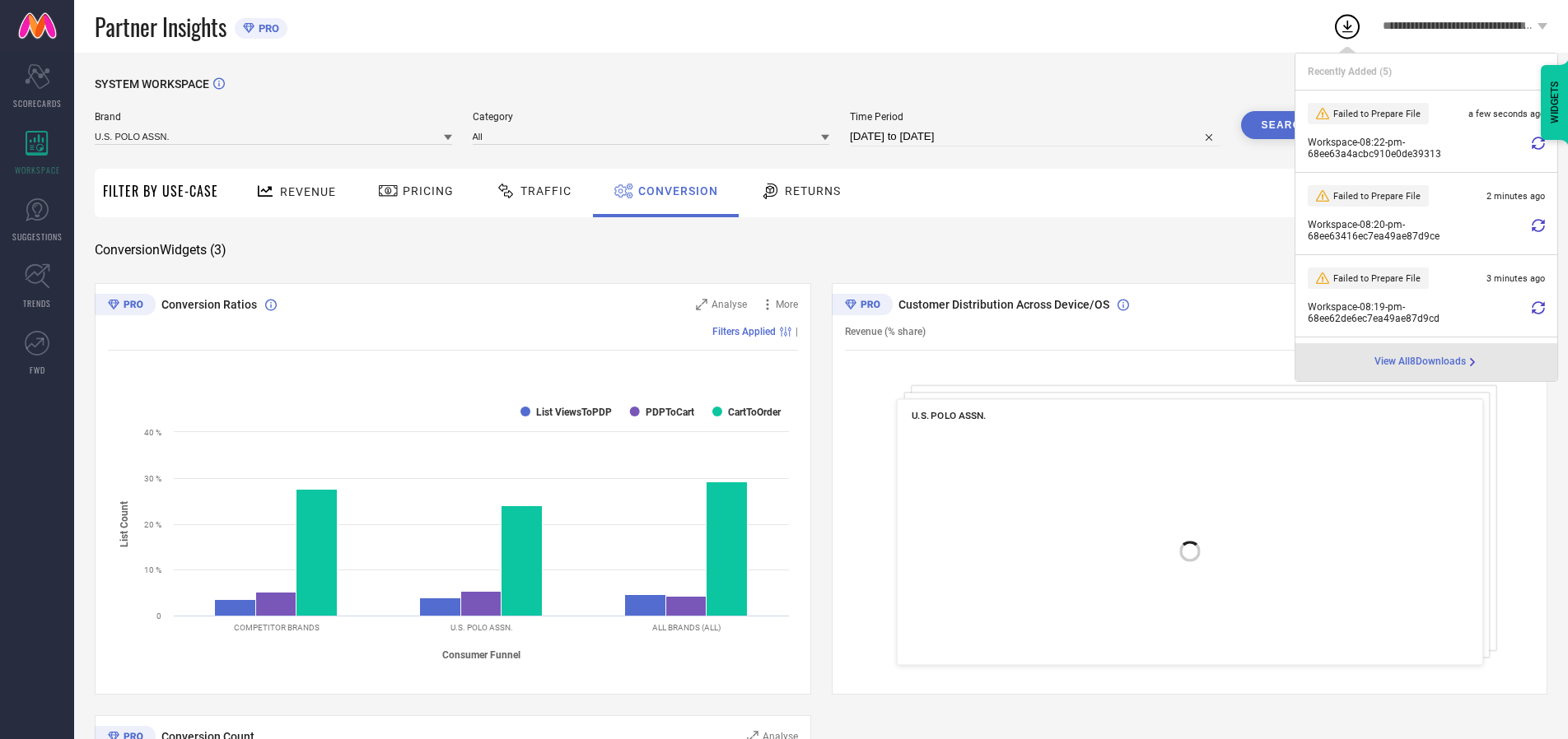
click at [673, 191] on span "Conversion" at bounding box center [678, 191] width 79 height 13
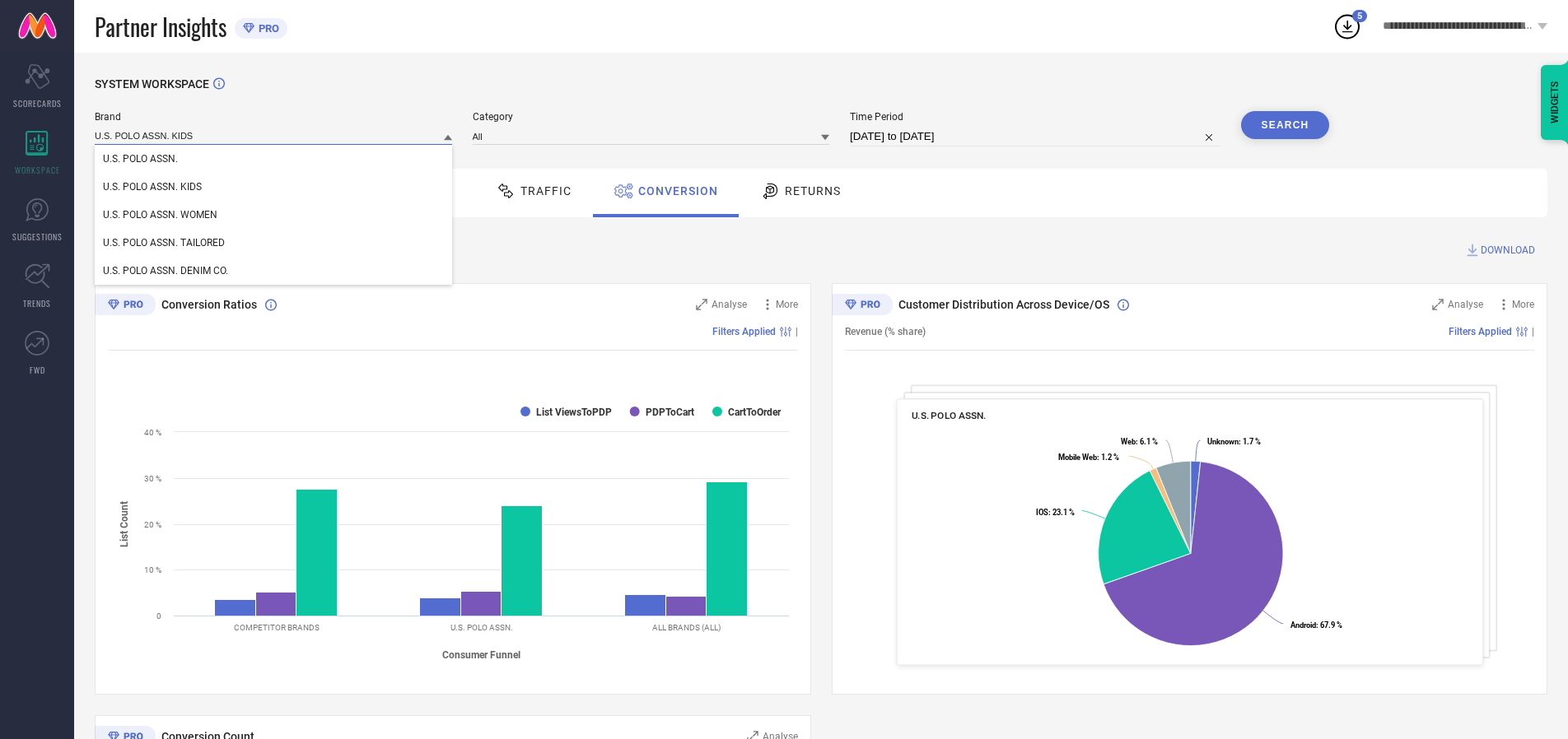
type input "U.S. POLO ASSN. KIDS"
click at [152, 188] on span "U.S. POLO ASSN. KIDS" at bounding box center [153, 186] width 99 height 12
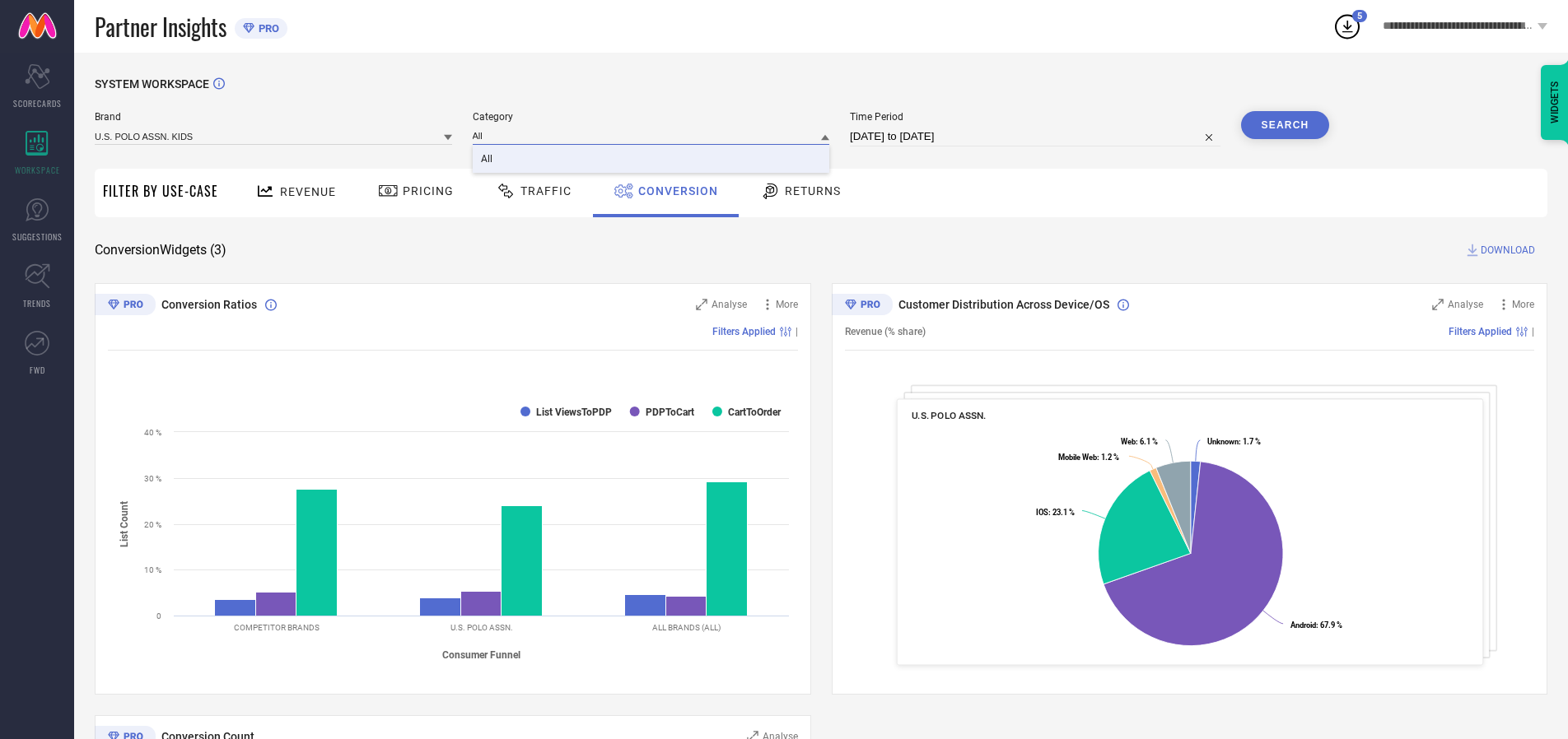
type input "All"
click at [488, 160] on span "All" at bounding box center [486, 159] width 12 height 12
click at [1285, 125] on button "Search" at bounding box center [1285, 125] width 89 height 28
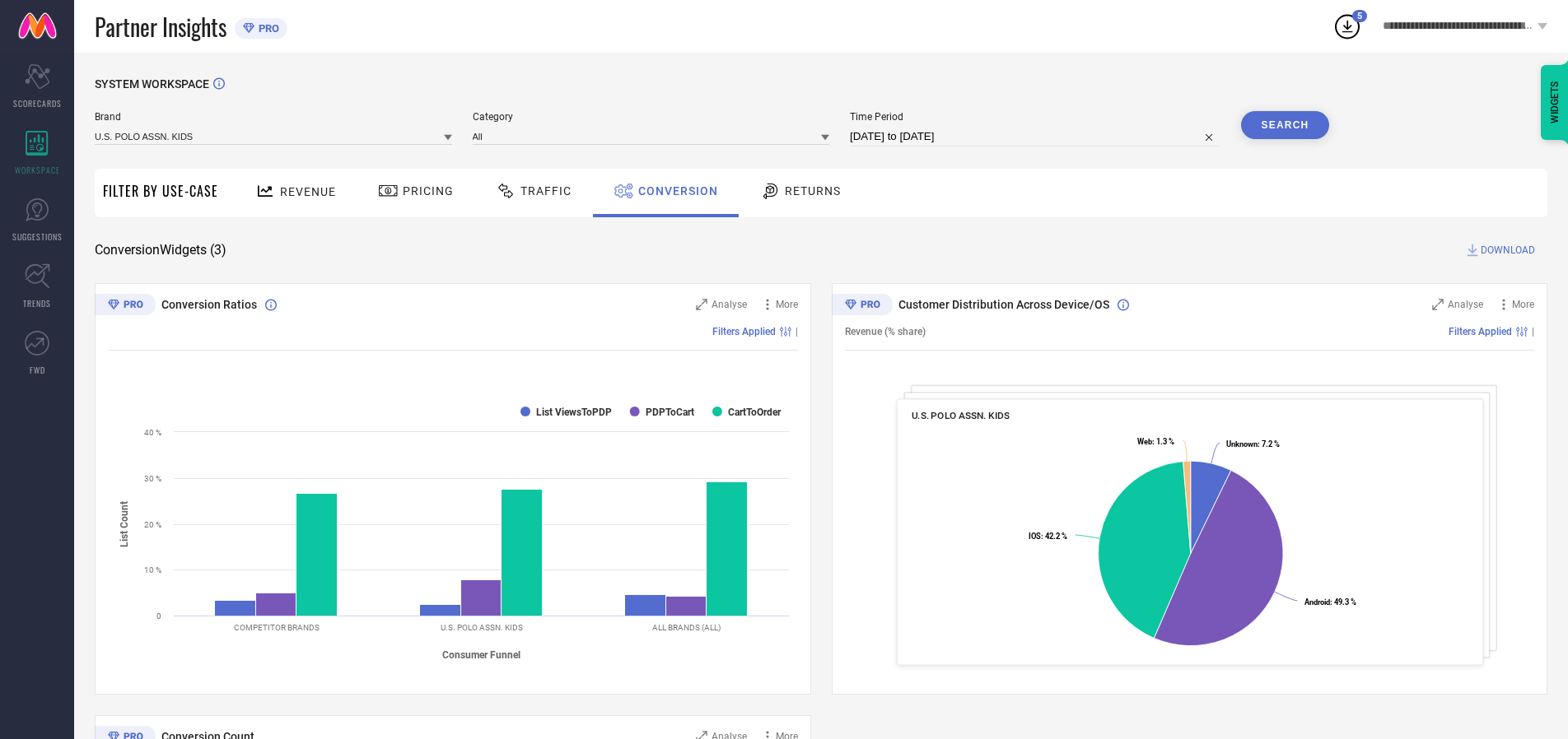
click at [1508, 250] on span "DOWNLOAD" at bounding box center [1508, 250] width 54 height 16
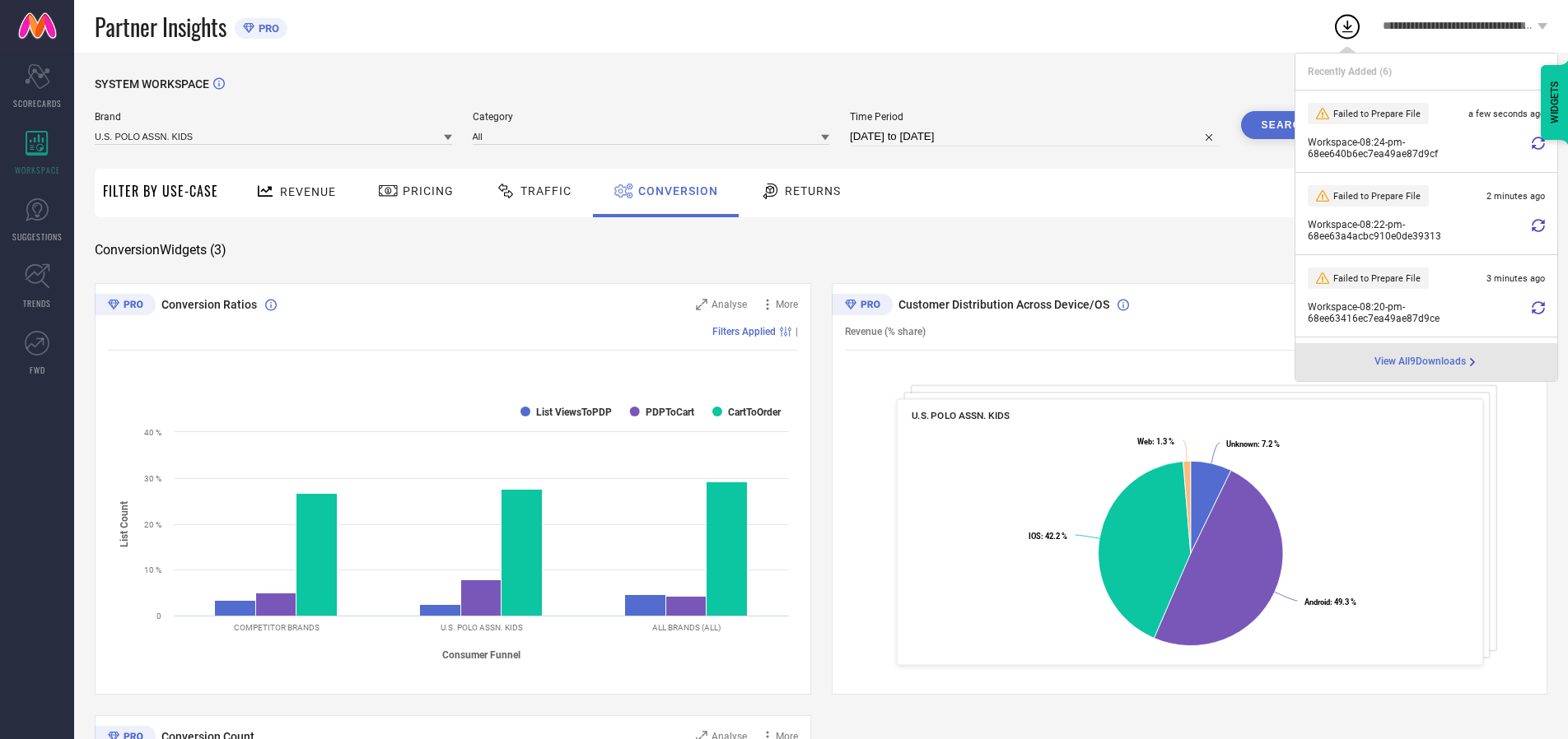
click at [673, 191] on span "Conversion" at bounding box center [678, 191] width 79 height 13
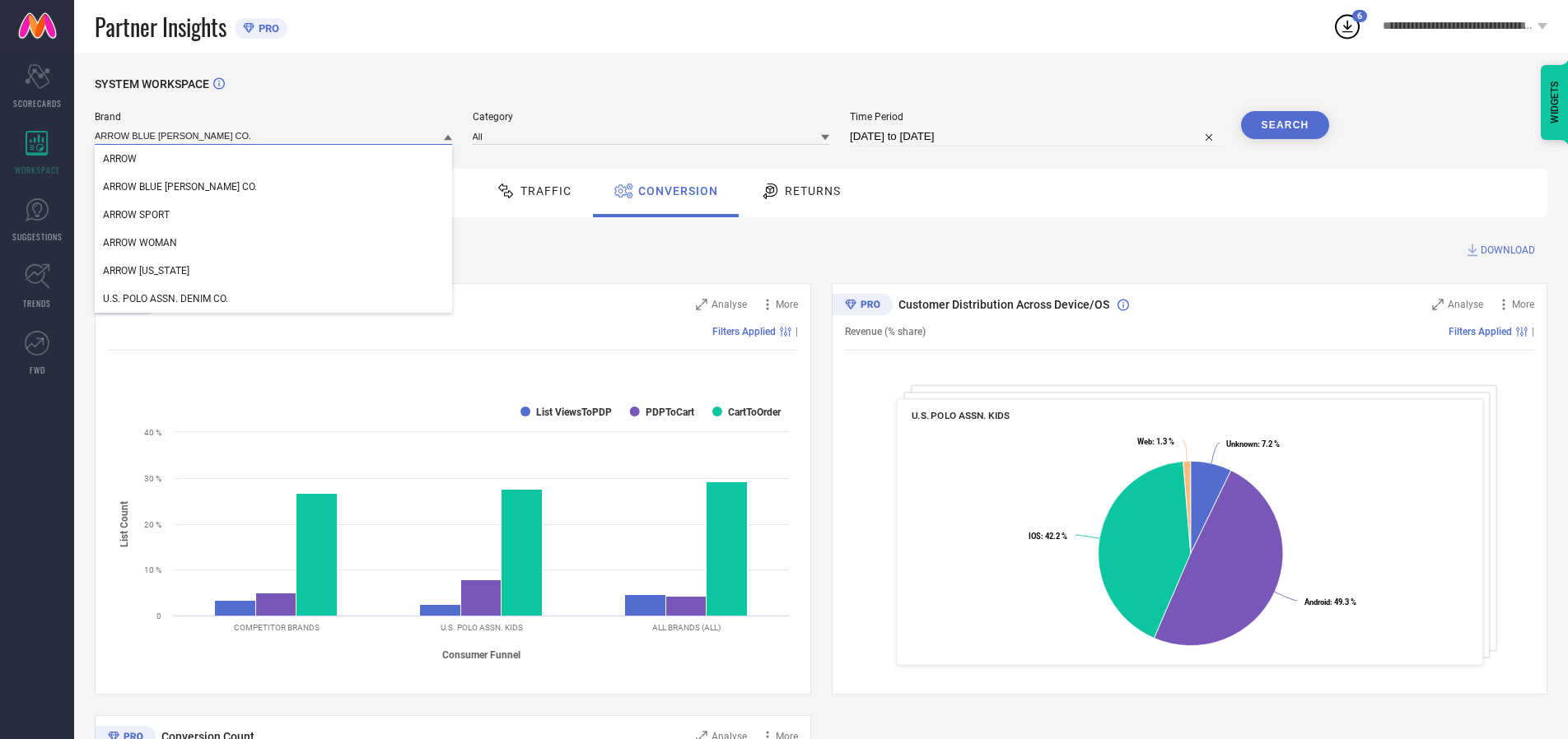
type input "ARROW BLUE [PERSON_NAME] CO."
click at [154, 188] on span "ARROW BLUE [PERSON_NAME] CO." at bounding box center [180, 186] width 154 height 12
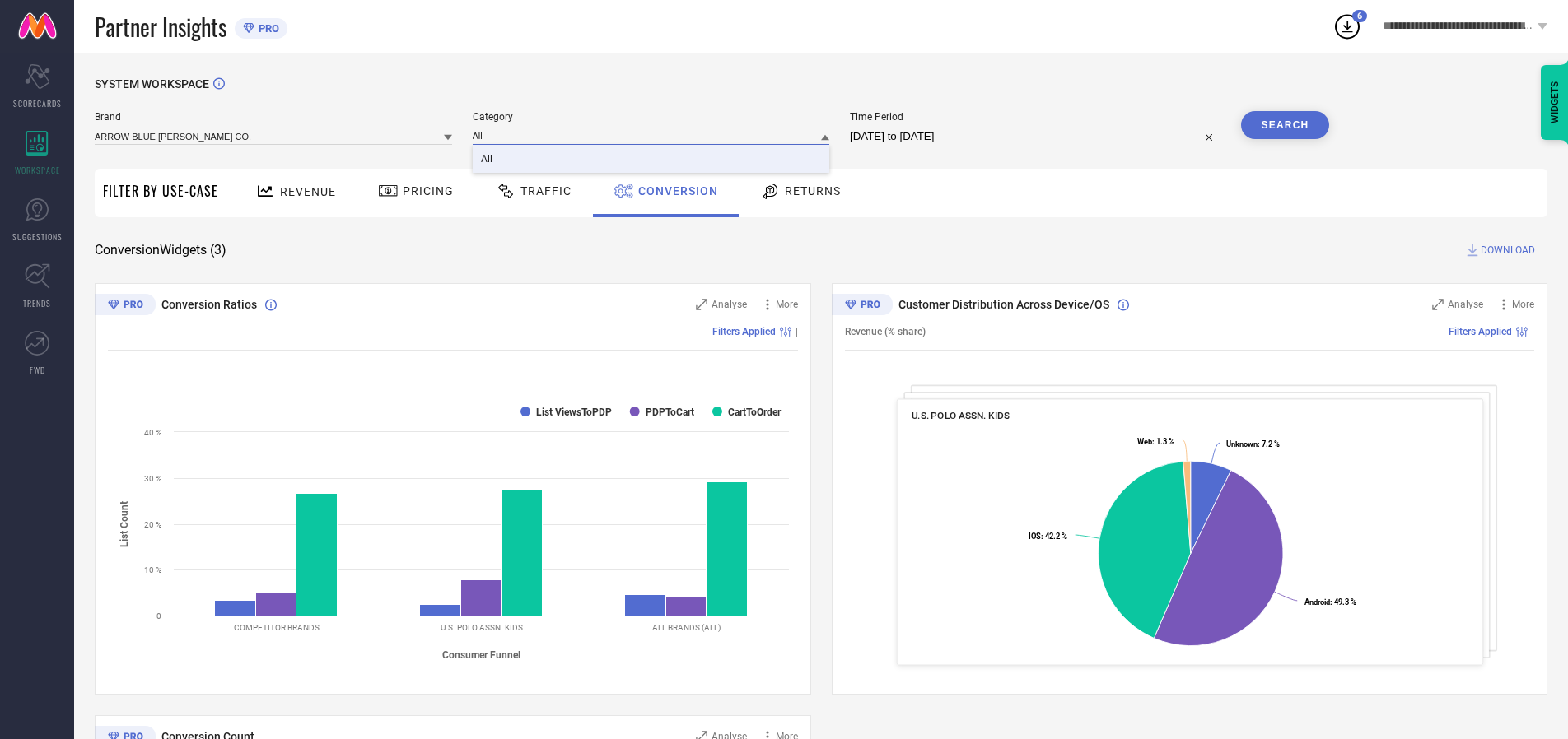
type input "All"
click at [488, 160] on span "All" at bounding box center [486, 159] width 12 height 12
click at [1285, 125] on button "Search" at bounding box center [1285, 125] width 89 height 28
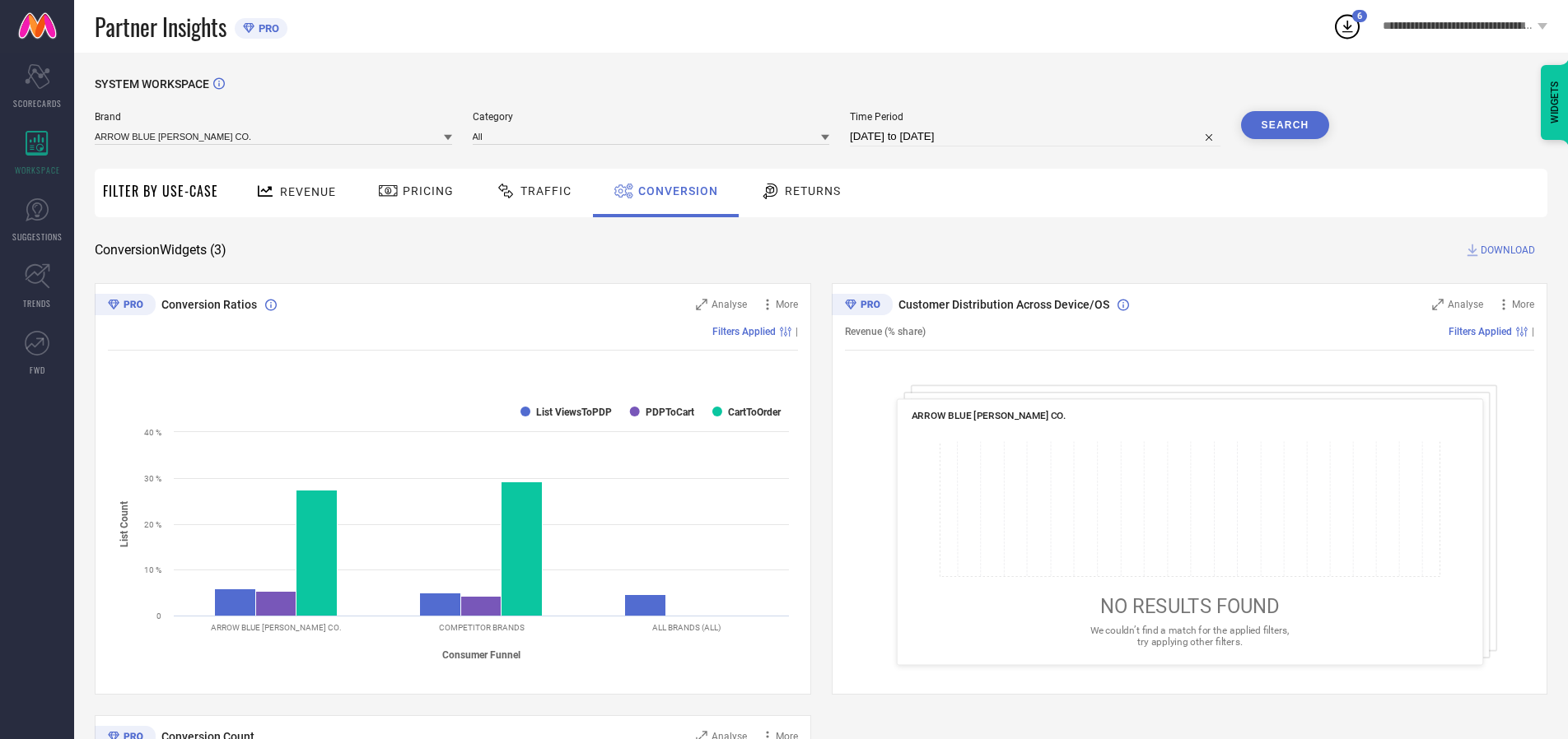
click at [1508, 250] on span "DOWNLOAD" at bounding box center [1508, 250] width 54 height 16
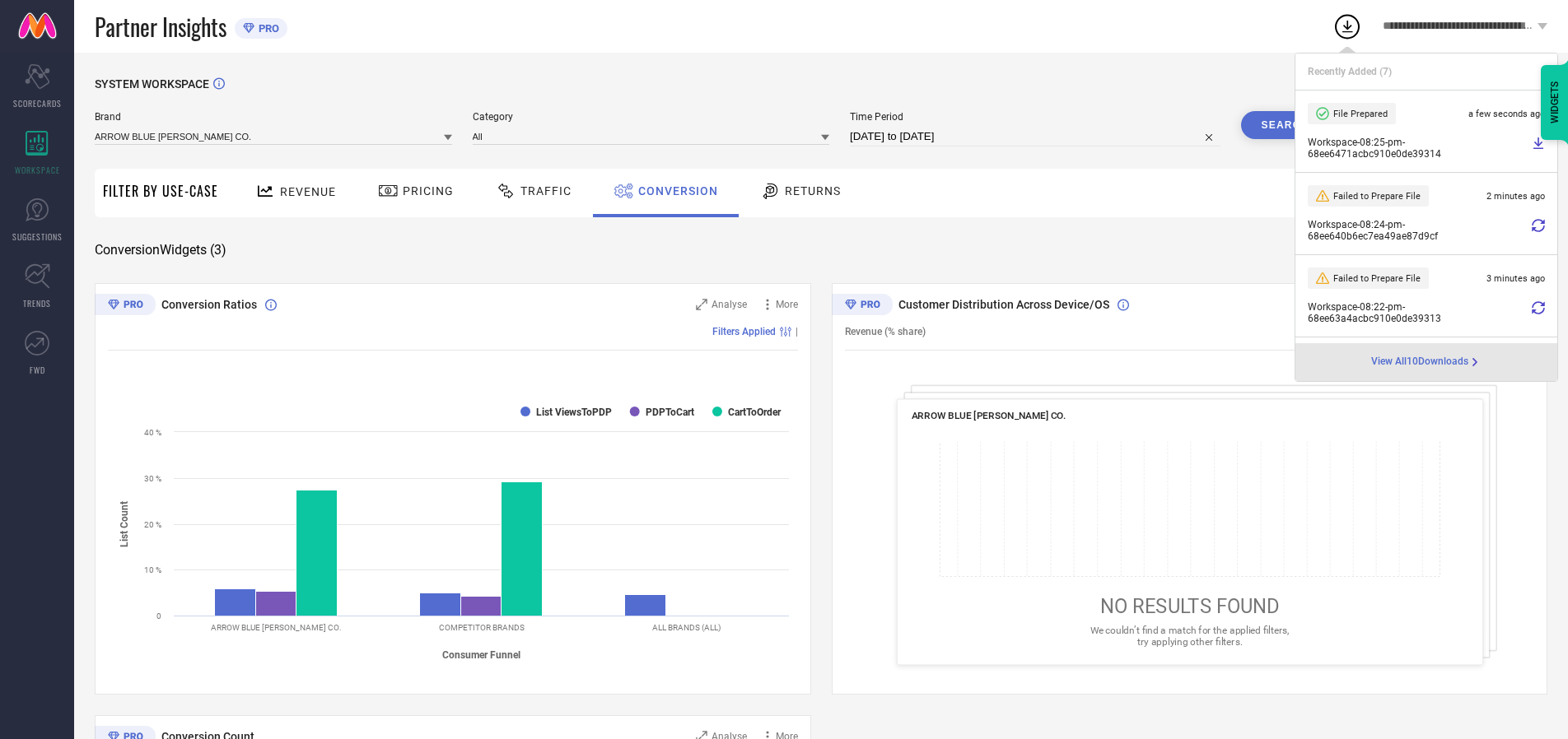
click at [673, 191] on span "Conversion" at bounding box center [678, 191] width 79 height 13
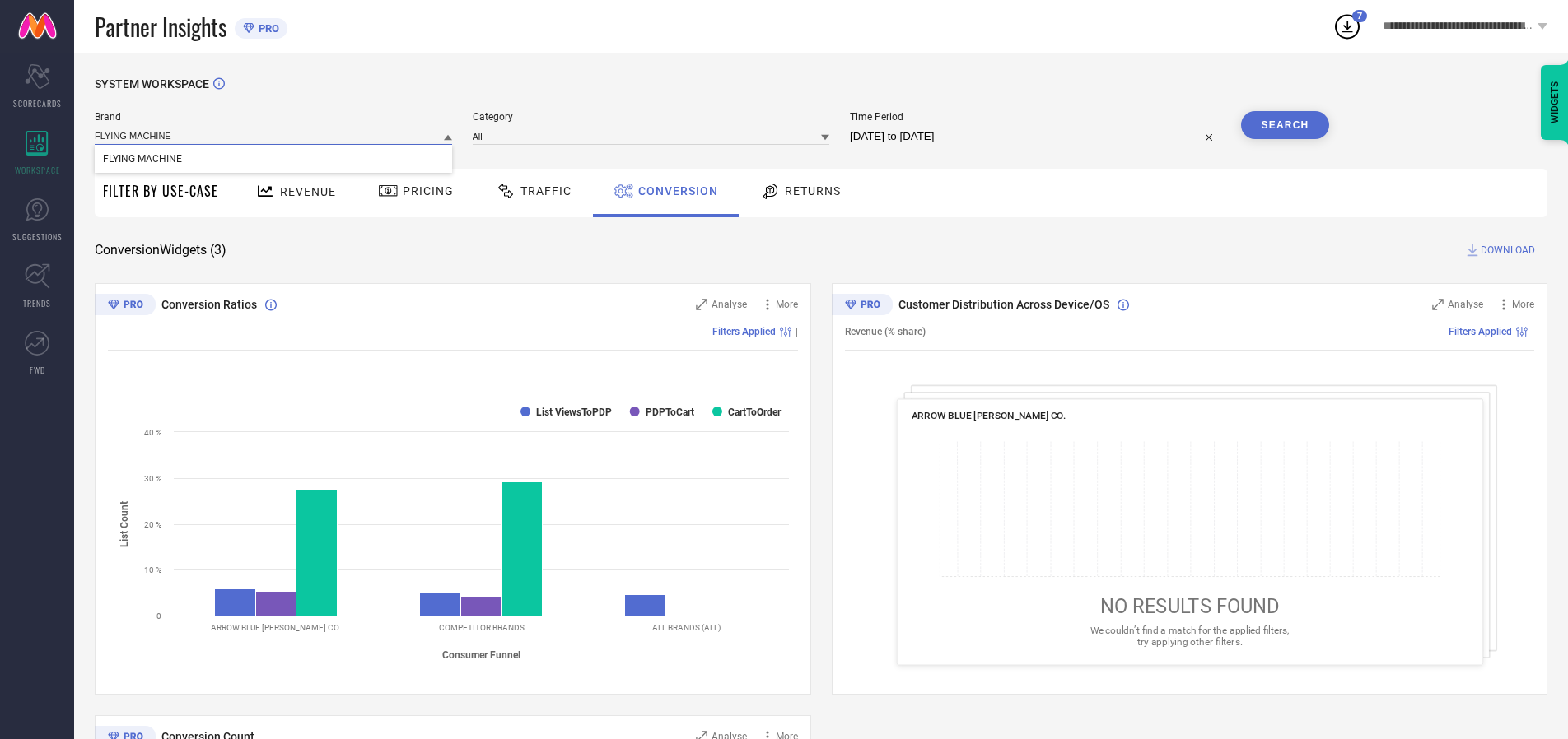
type input "FLYING MACHINE"
click at [142, 160] on span "FLYING MACHINE" at bounding box center [143, 159] width 79 height 12
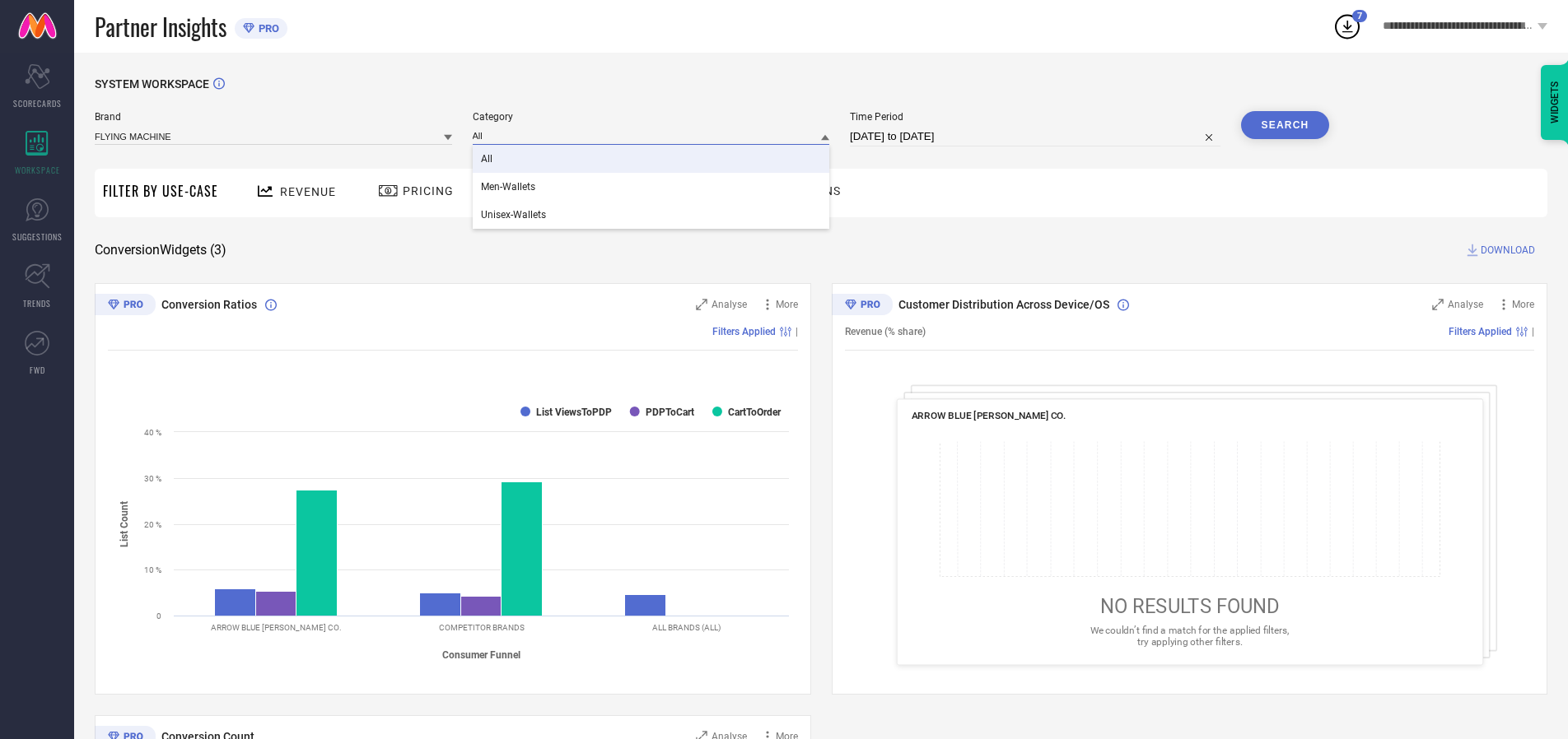
type input "All"
click at [488, 160] on span "All" at bounding box center [486, 159] width 12 height 12
click at [1285, 125] on button "Search" at bounding box center [1285, 125] width 89 height 28
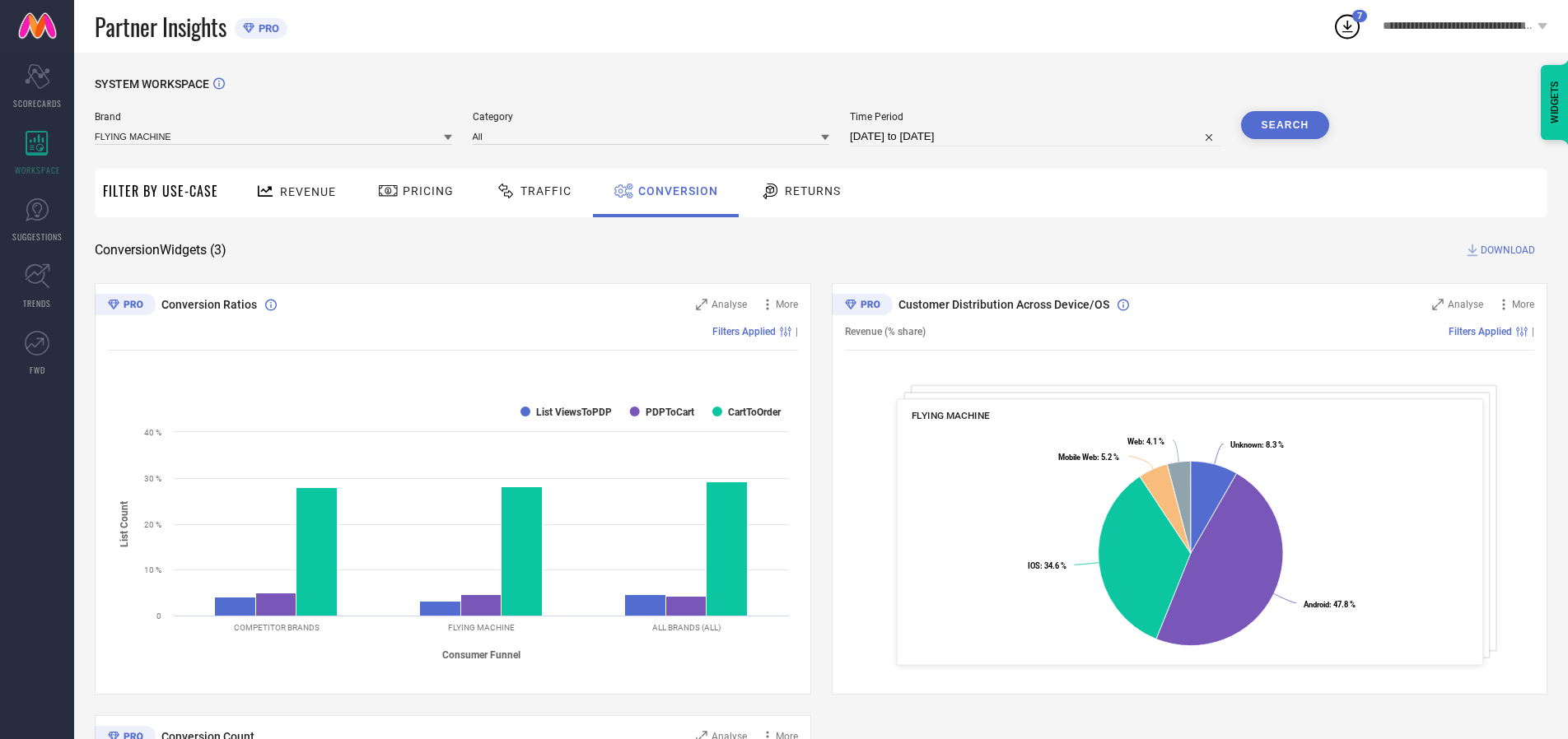
click at [1508, 250] on span "DOWNLOAD" at bounding box center [1508, 250] width 54 height 16
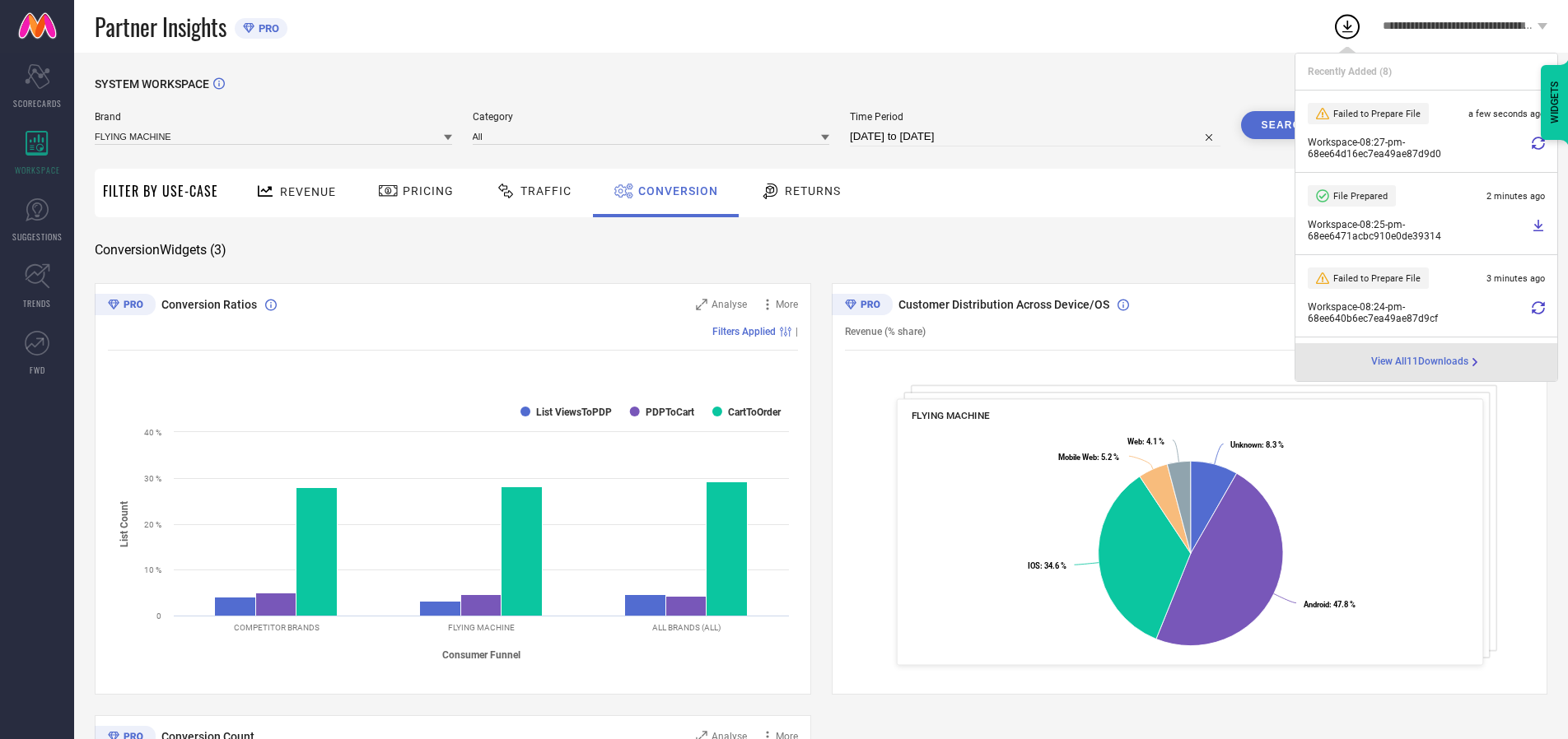
click at [673, 191] on span "Conversion" at bounding box center [678, 191] width 79 height 13
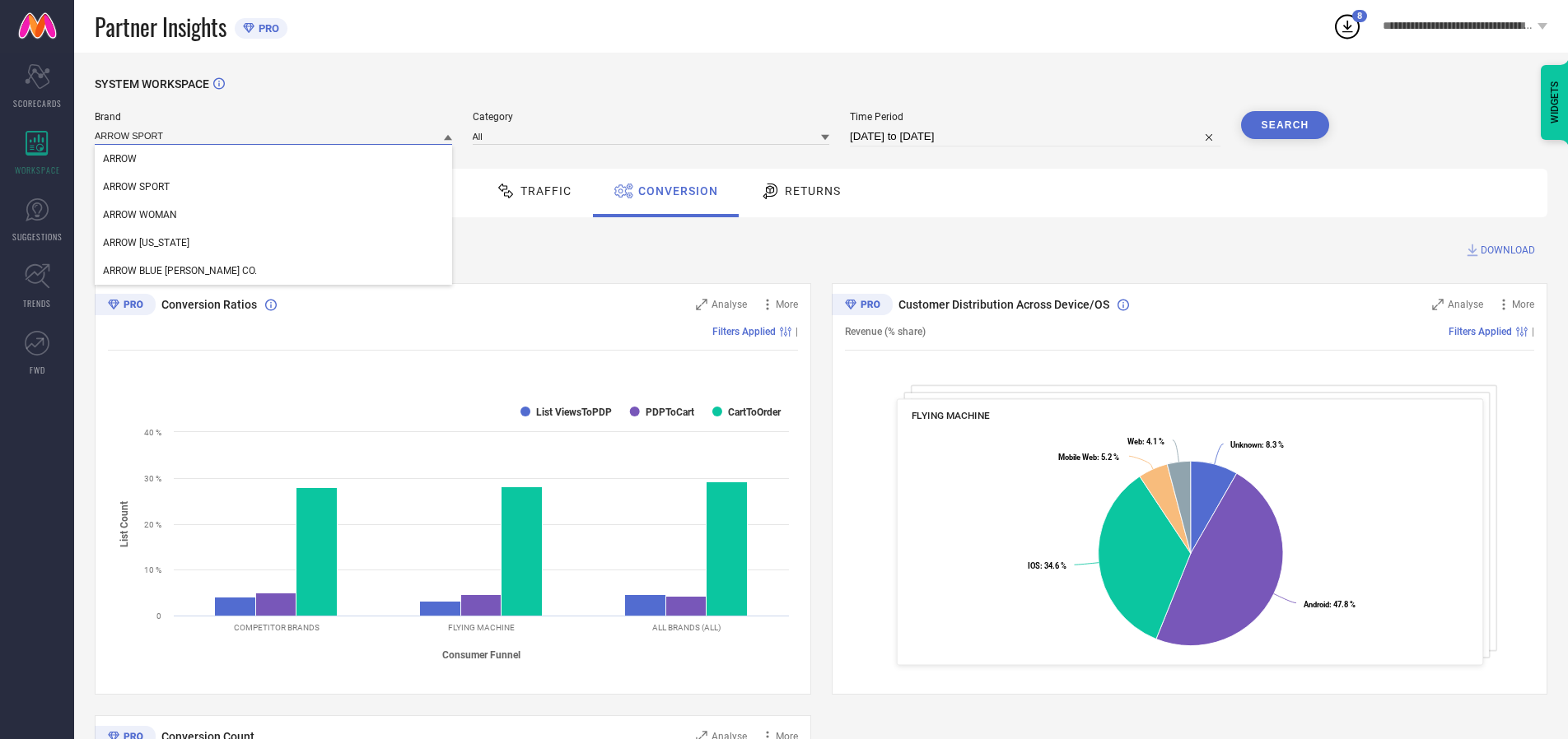
type input "ARROW SPORT"
click at [136, 188] on span "ARROW SPORT" at bounding box center [136, 186] width 67 height 12
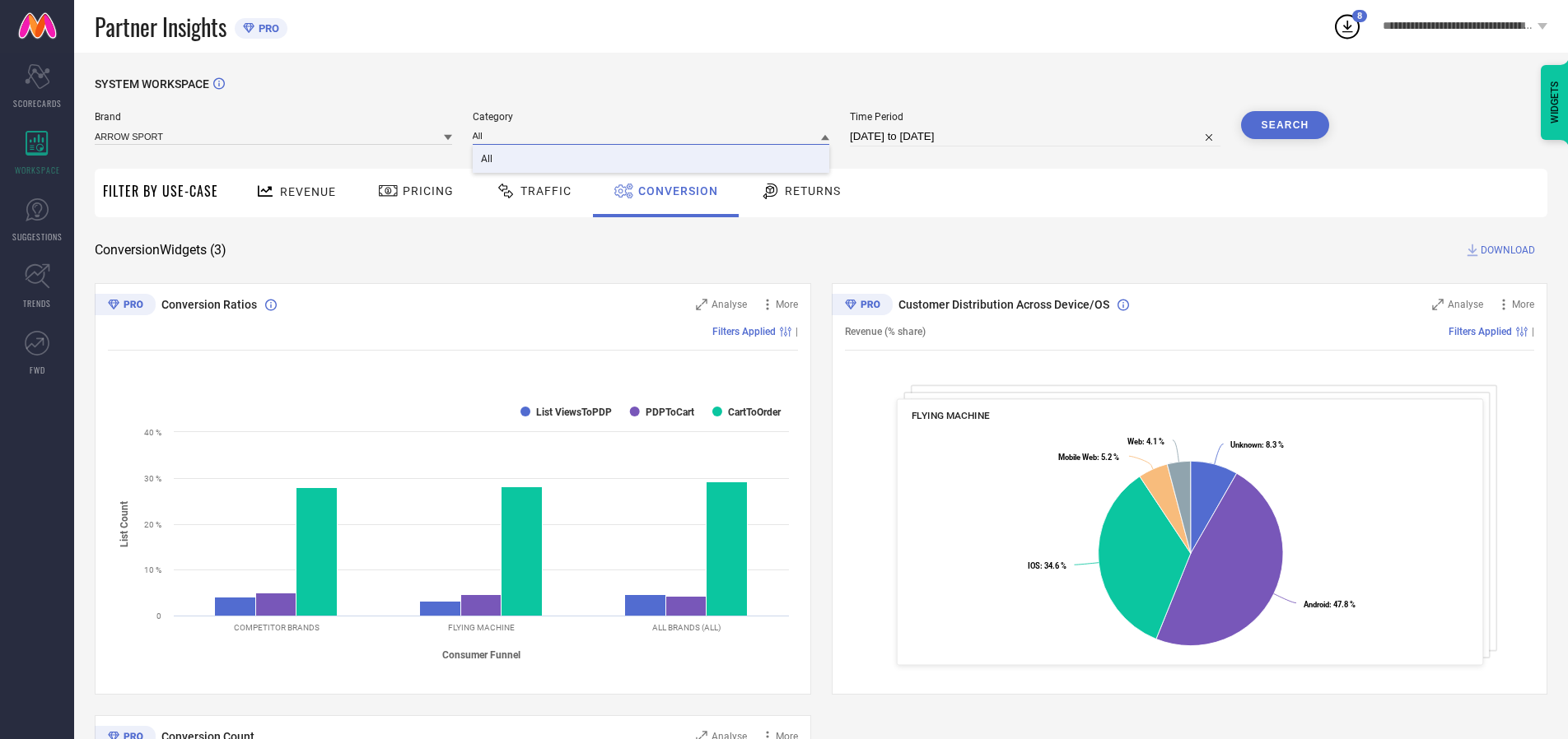
type input "All"
click at [488, 160] on span "All" at bounding box center [486, 159] width 12 height 12
click at [1285, 125] on button "Search" at bounding box center [1285, 125] width 89 height 28
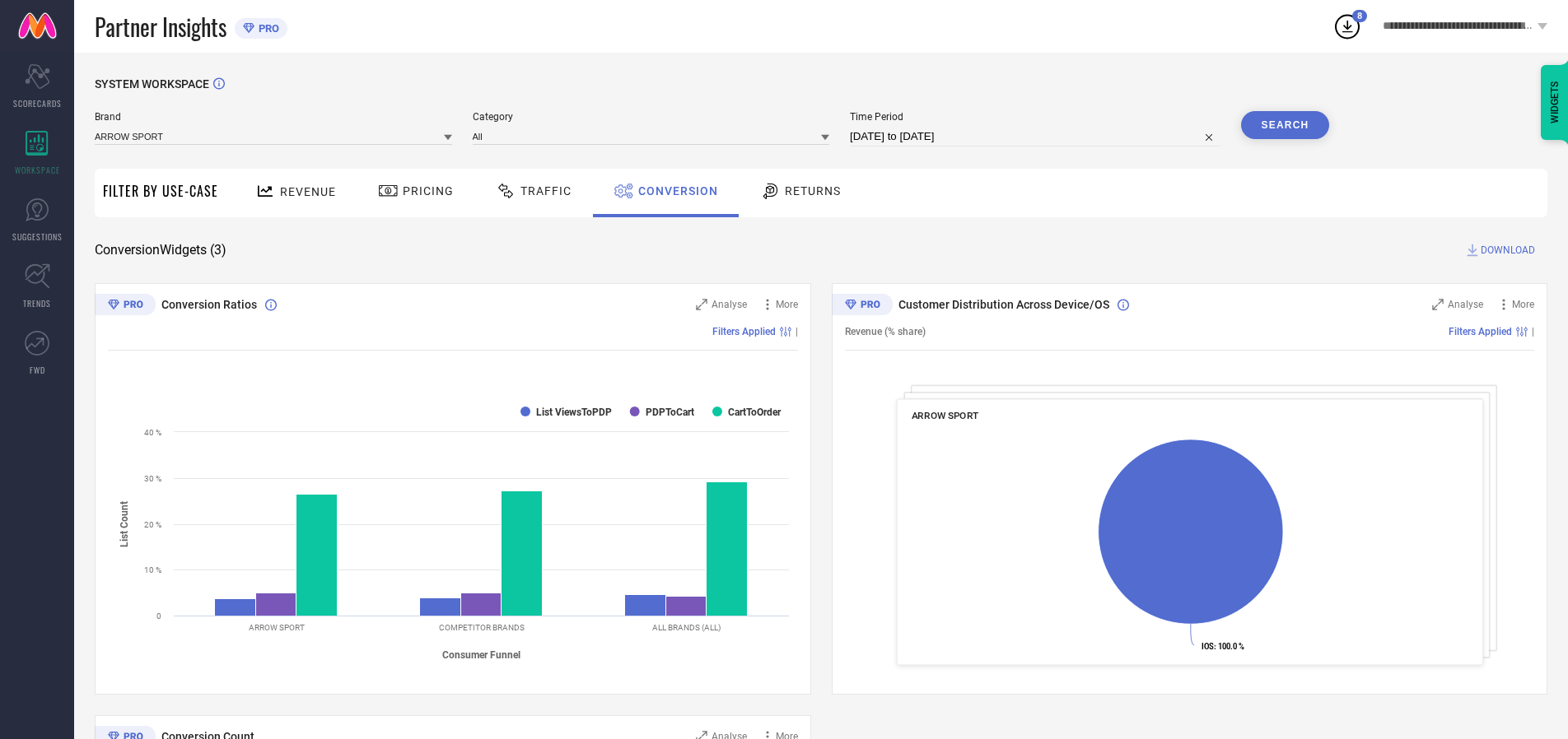
click at [1508, 250] on span "DOWNLOAD" at bounding box center [1508, 250] width 54 height 16
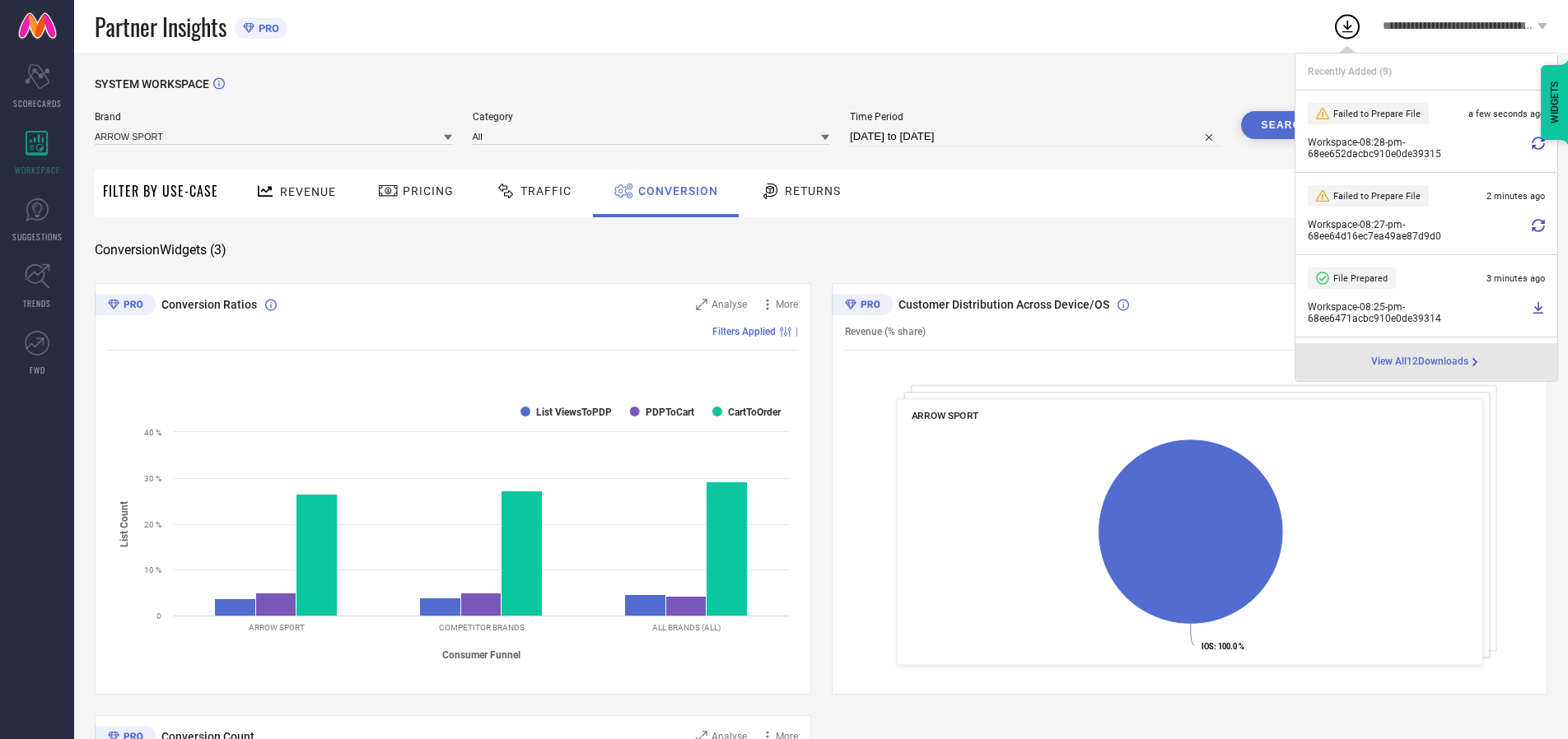
click at [673, 191] on span "Conversion" at bounding box center [678, 191] width 79 height 13
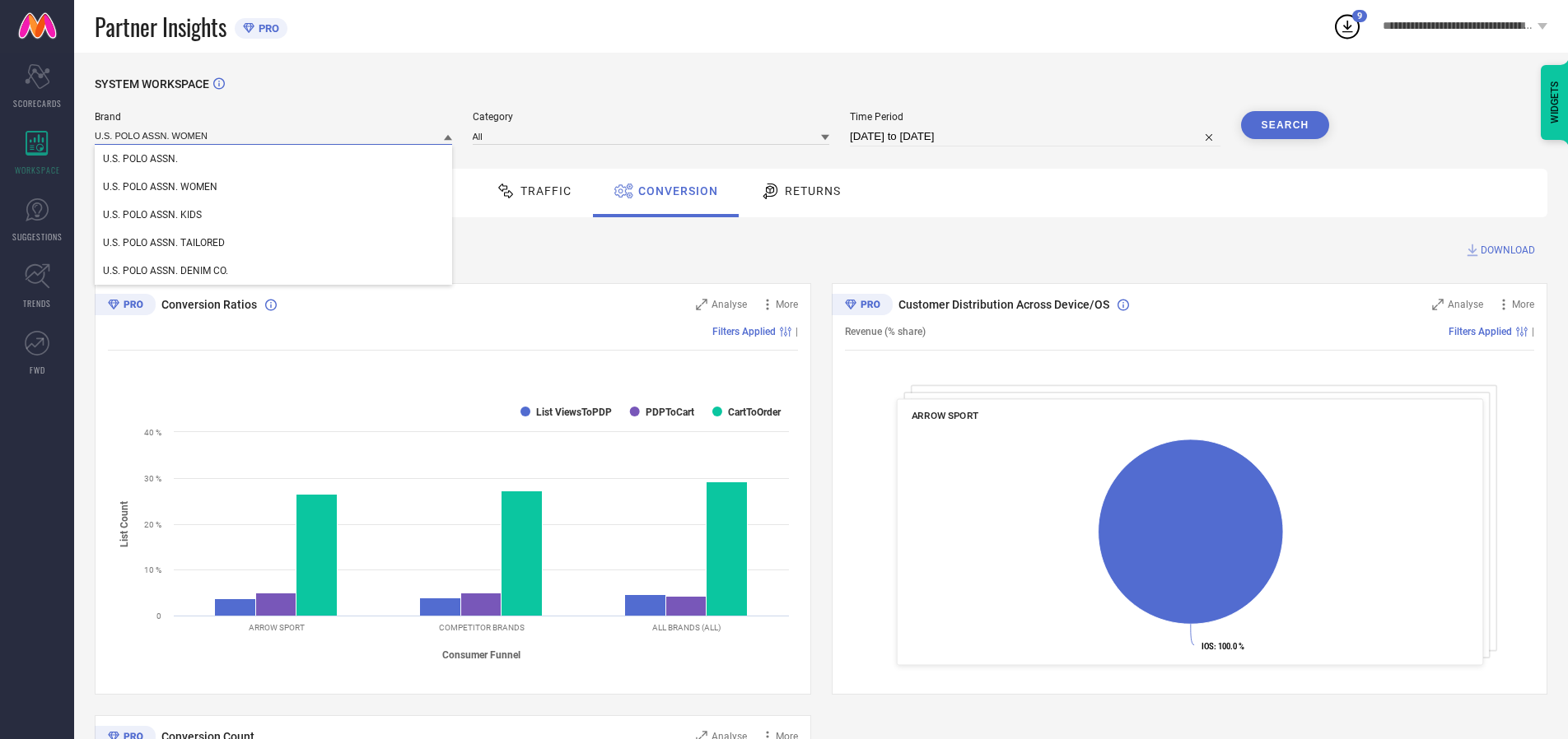
type input "U.S. POLO ASSN. WOMEN"
click at [160, 188] on span "U.S. POLO ASSN. WOMEN" at bounding box center [160, 186] width 114 height 12
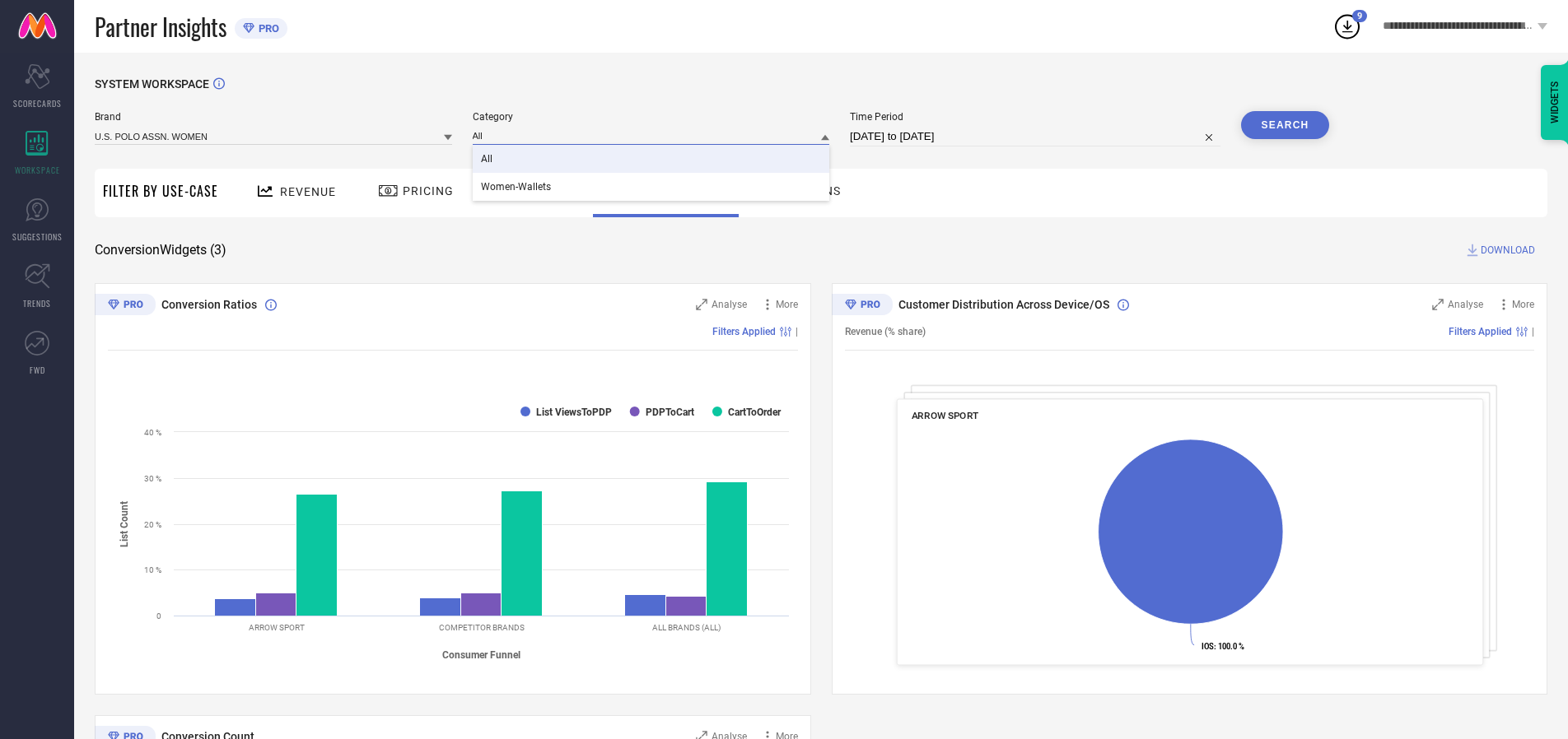
type input "All"
click at [488, 160] on span "All" at bounding box center [486, 159] width 12 height 12
click at [1285, 125] on button "Search" at bounding box center [1285, 125] width 89 height 28
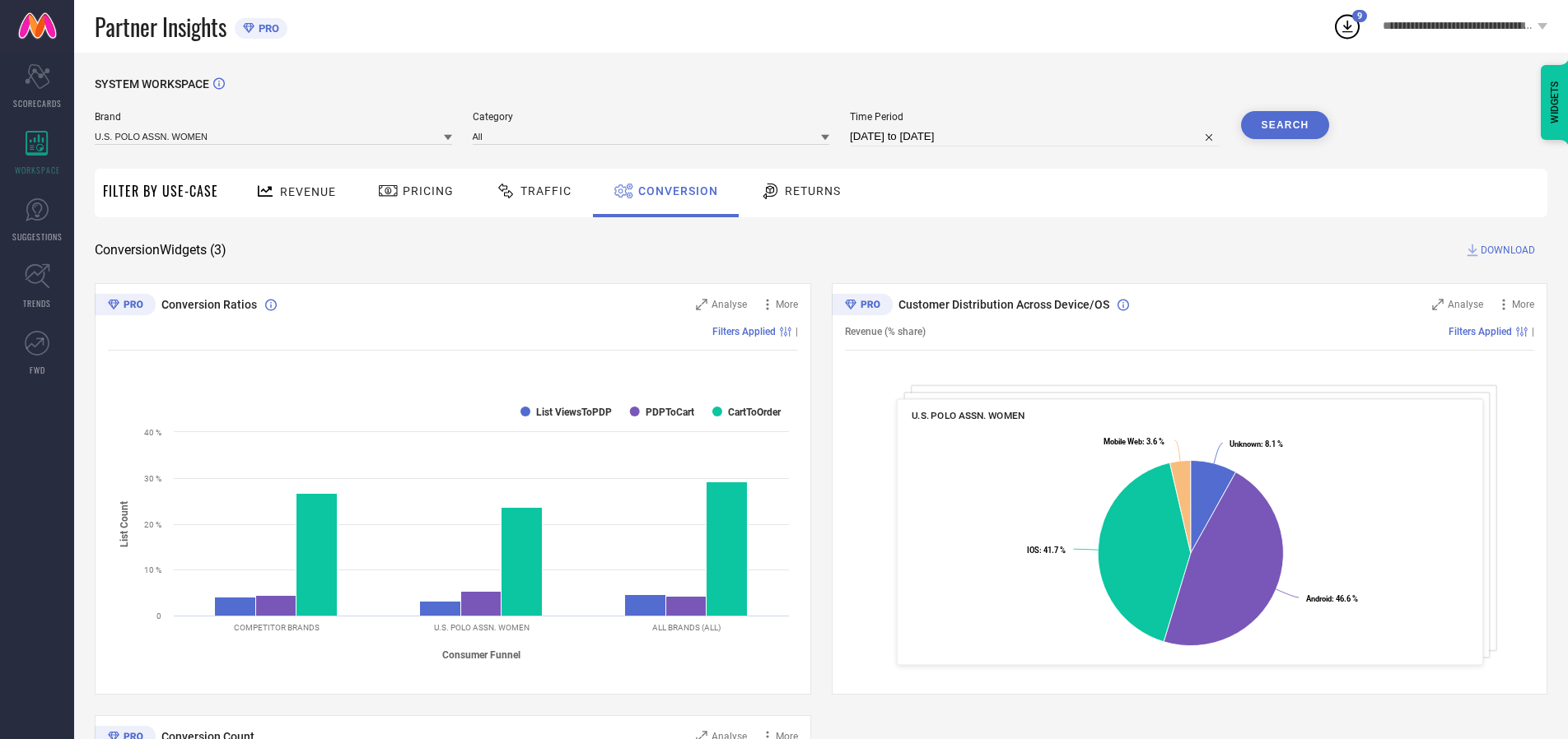
click at [1508, 250] on span "DOWNLOAD" at bounding box center [1508, 250] width 54 height 16
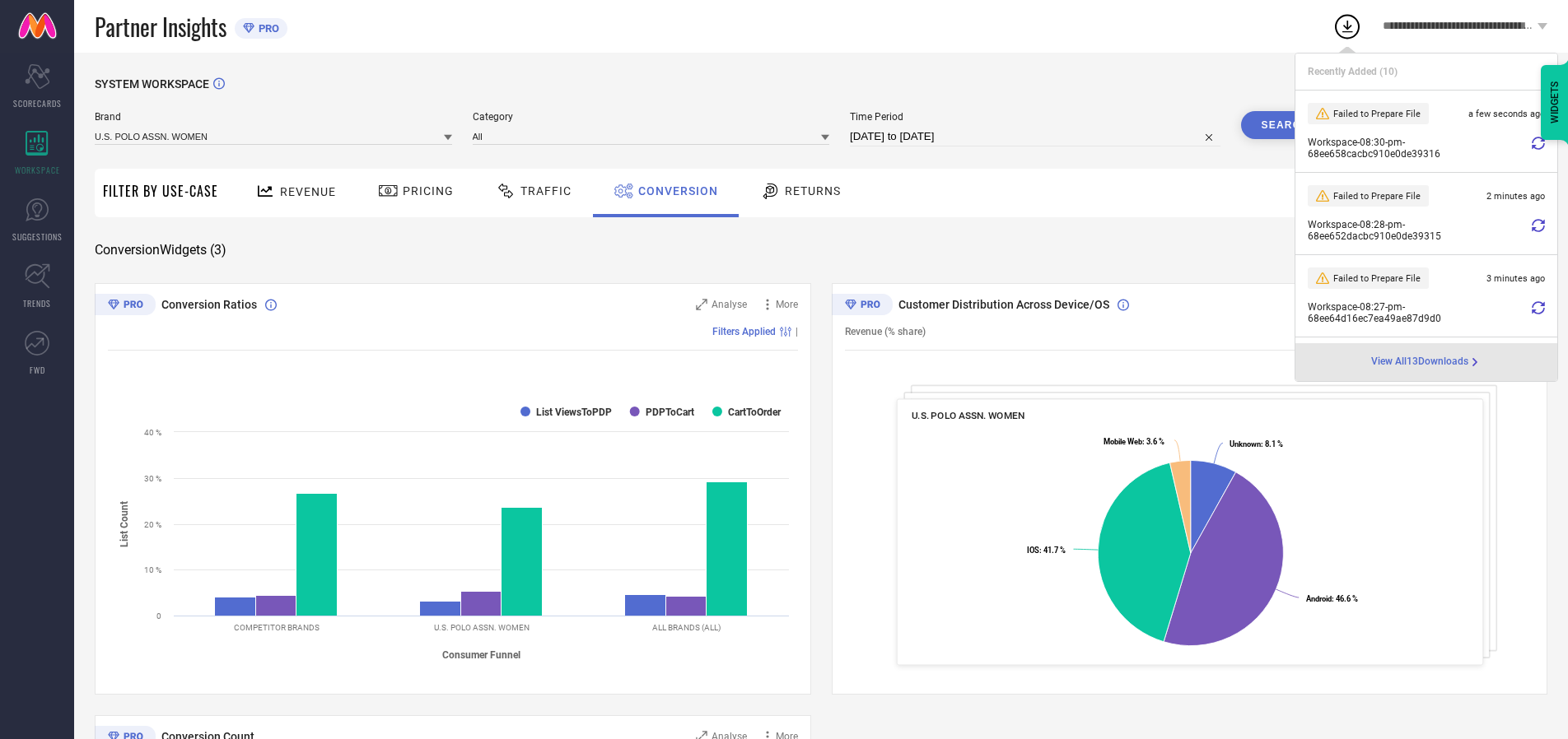
click at [673, 191] on span "Conversion" at bounding box center [678, 191] width 79 height 13
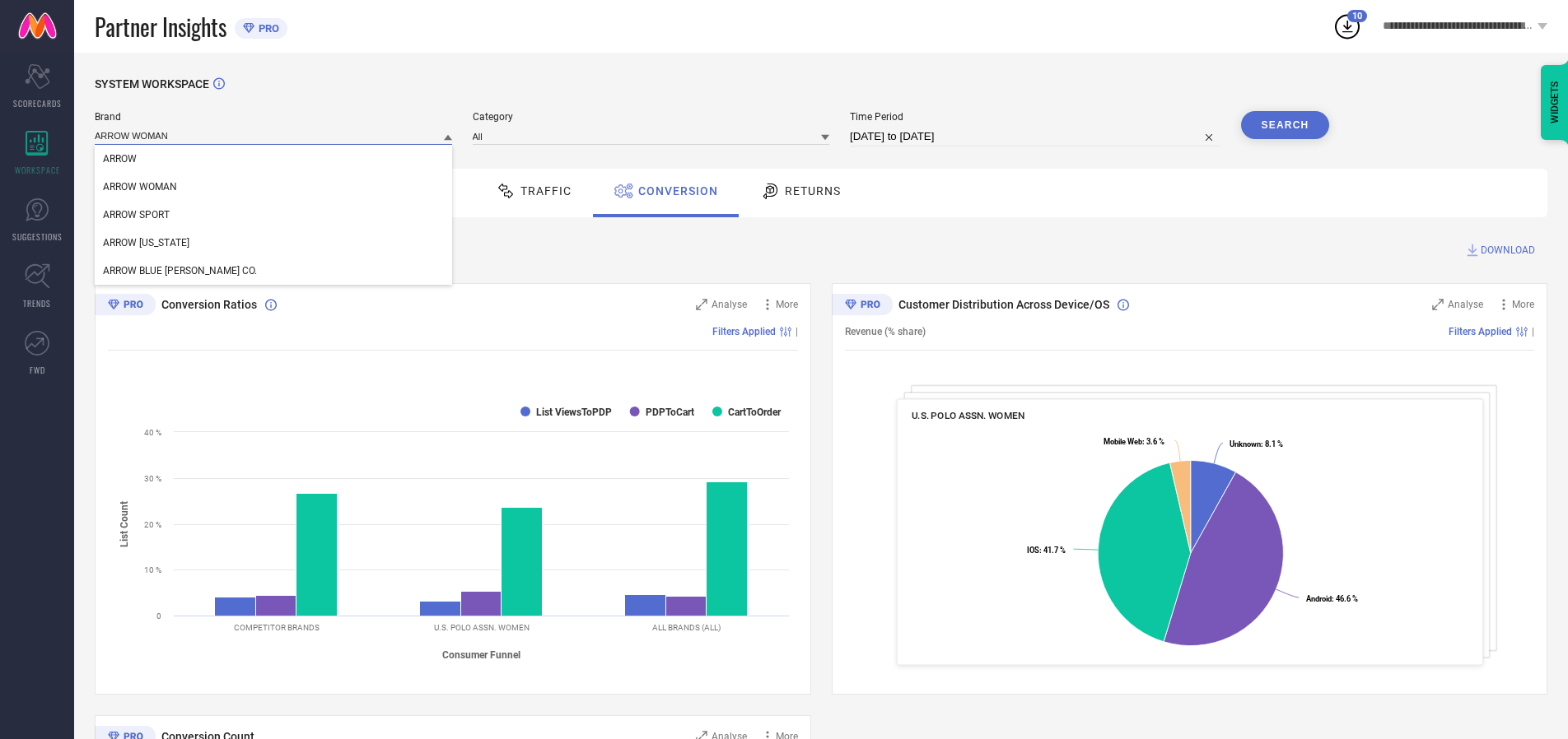
type input "ARROW WOMAN"
click at [140, 188] on span "ARROW WOMAN" at bounding box center [140, 186] width 74 height 12
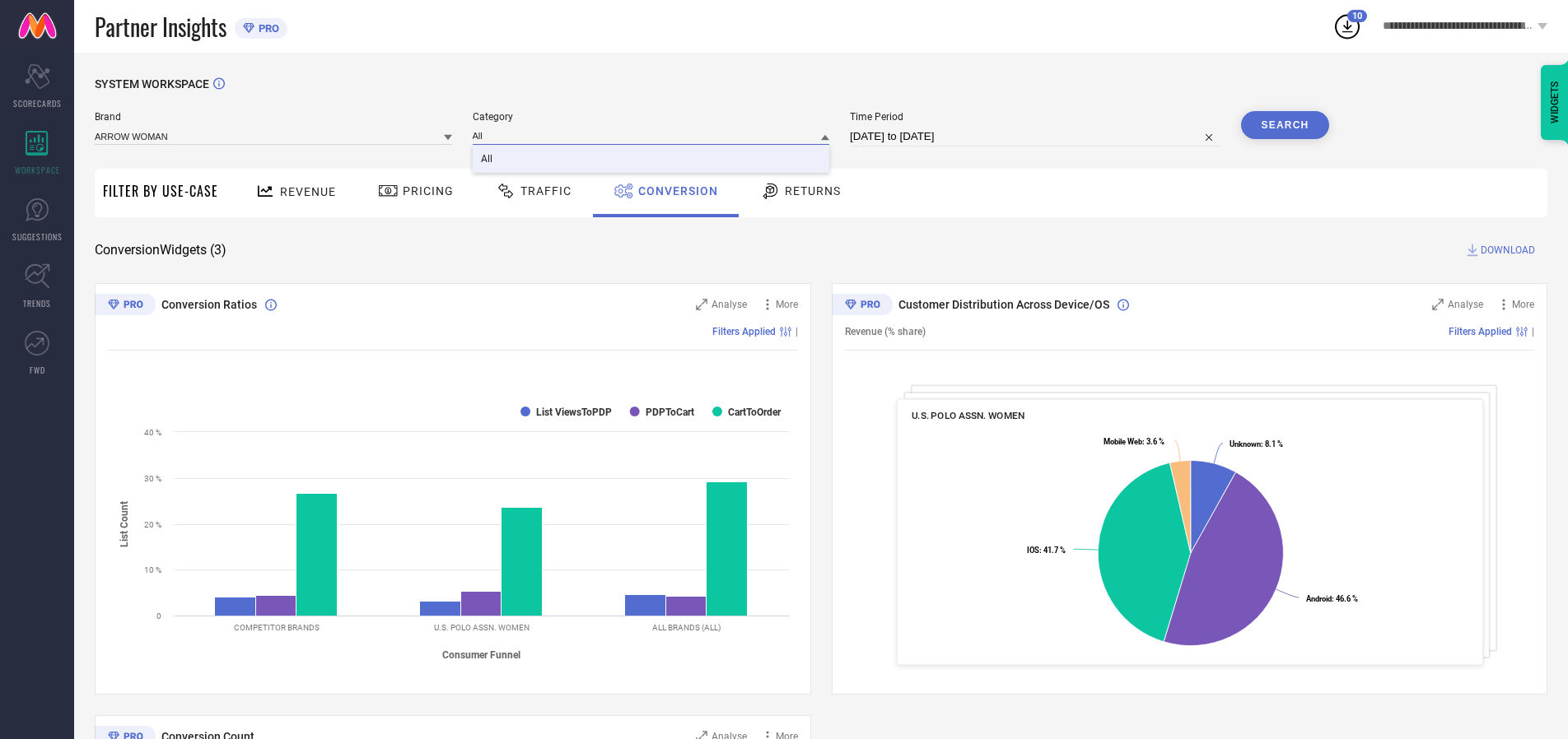
type input "All"
click at [488, 160] on span "All" at bounding box center [486, 159] width 12 height 12
click at [1285, 125] on button "Search" at bounding box center [1285, 125] width 89 height 28
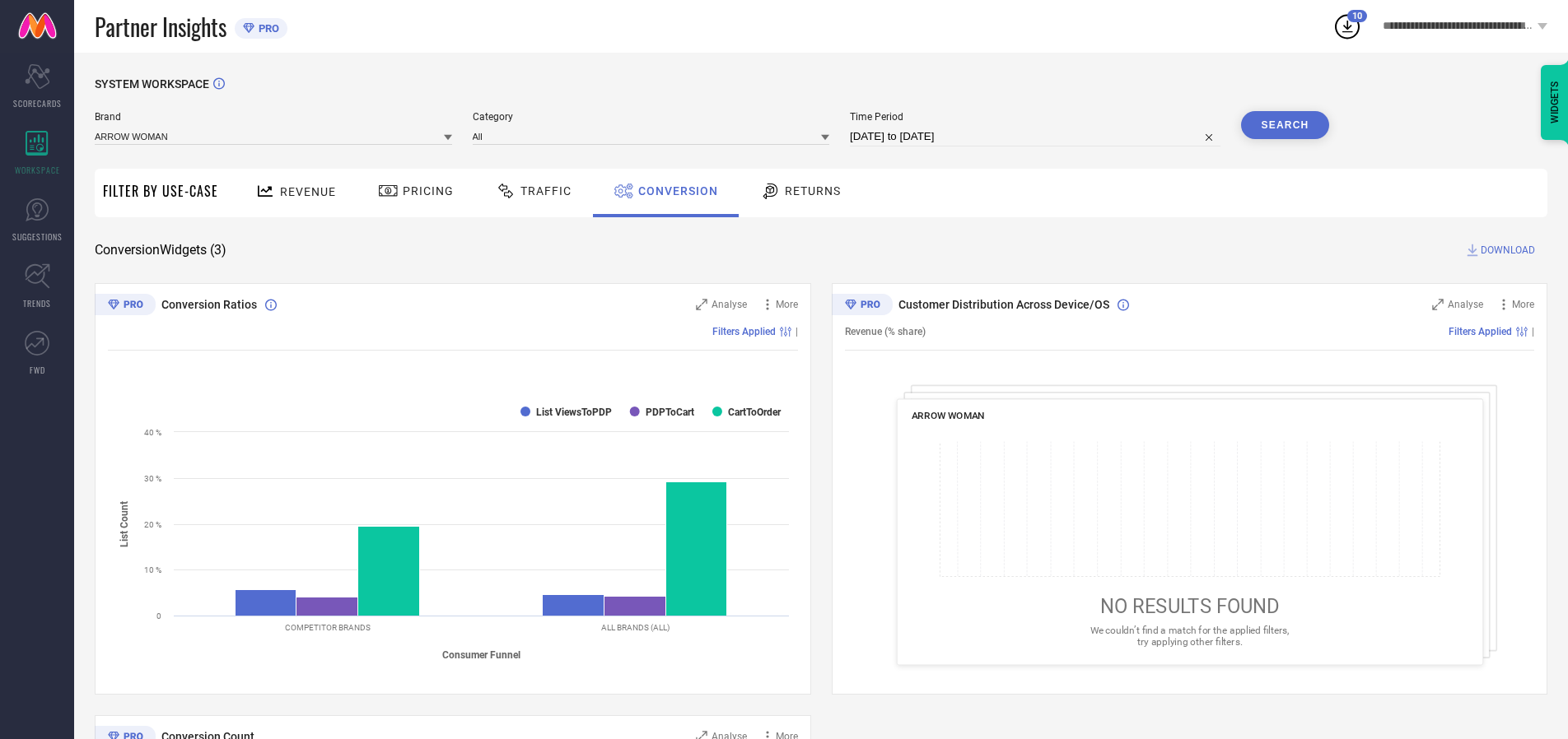
click at [1508, 250] on span "DOWNLOAD" at bounding box center [1508, 250] width 54 height 16
